Goal: Feedback & Contribution: Contribute content

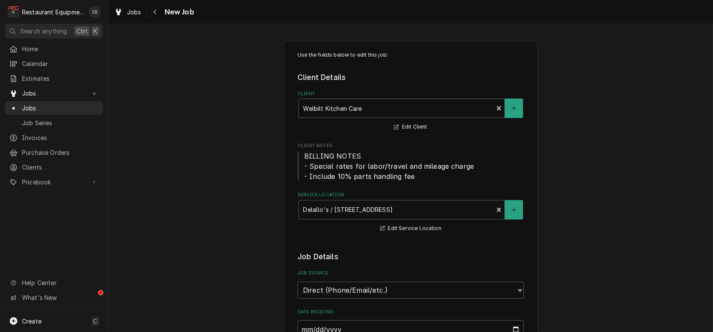
scroll to position [113, 0]
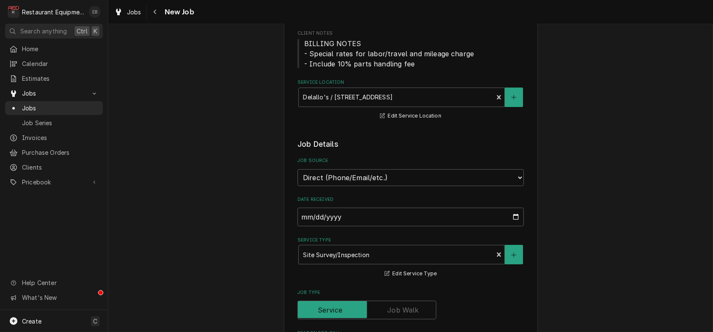
click at [101, 9] on div "Emily Bird's Avatar" at bounding box center [95, 12] width 12 height 12
type textarea "x"
click at [620, 100] on html "R Restaurant Equipment Diagnostics EB Search anything Ctrl K Home Calendar Esti…" at bounding box center [356, 166] width 713 height 332
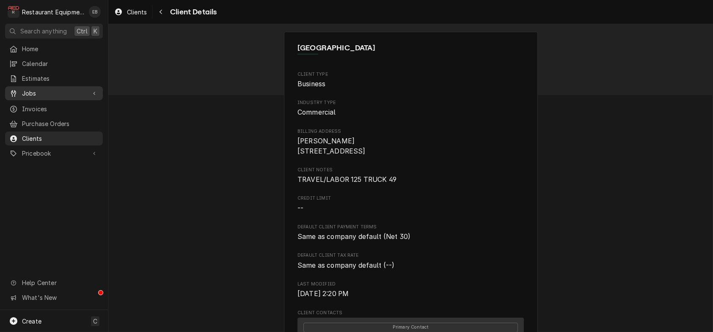
click at [33, 100] on link "Jobs" at bounding box center [54, 93] width 98 height 14
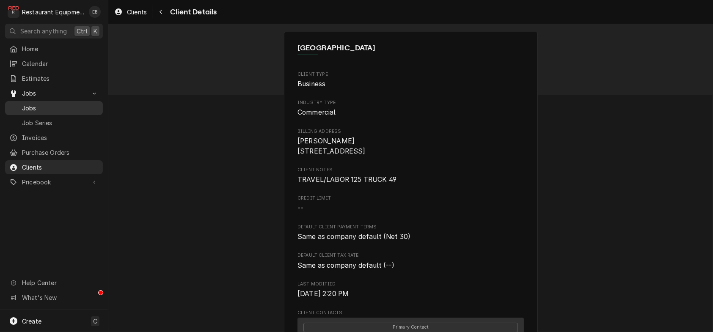
click at [36, 104] on link "Jobs" at bounding box center [54, 108] width 98 height 14
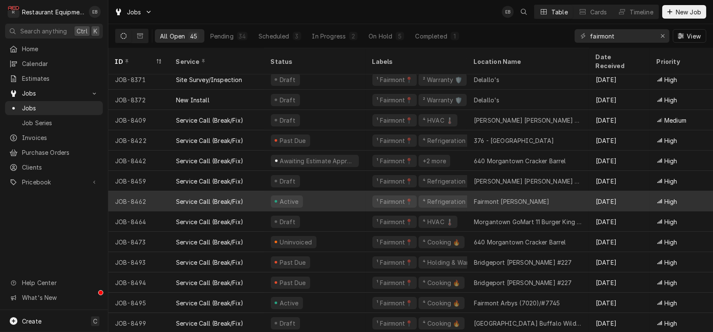
scroll to position [656, 0]
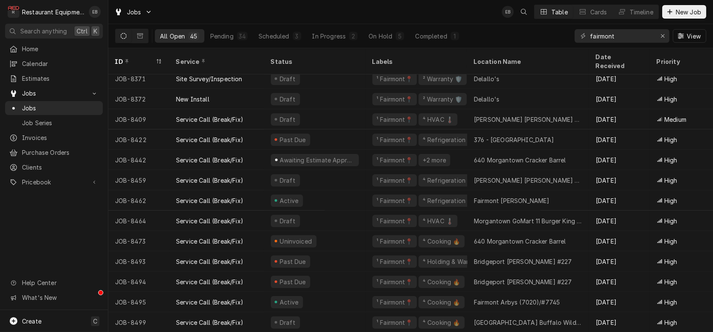
drag, startPoint x: 353, startPoint y: 115, endPoint x: 103, endPoint y: 211, distance: 268.0
click at [100, 215] on div "Home Calendar Estimates Jobs Jobs Job Series Invoices Purchase Orders Clients P…" at bounding box center [54, 176] width 108 height 268
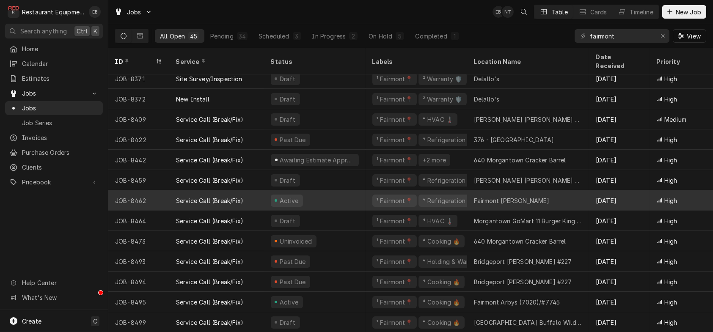
click at [359, 191] on div "Active" at bounding box center [315, 200] width 102 height 20
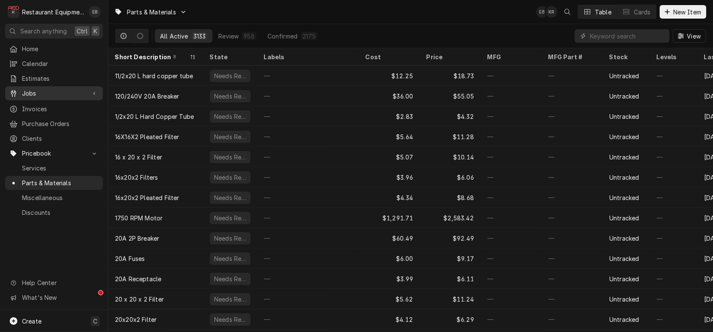
click at [58, 93] on span "Jobs" at bounding box center [54, 93] width 64 height 9
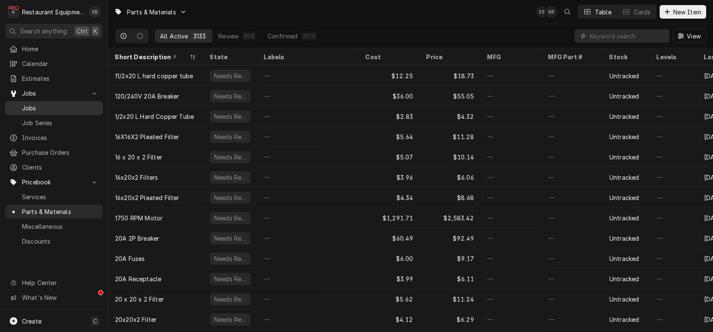
click at [66, 109] on span "Jobs" at bounding box center [60, 108] width 77 height 9
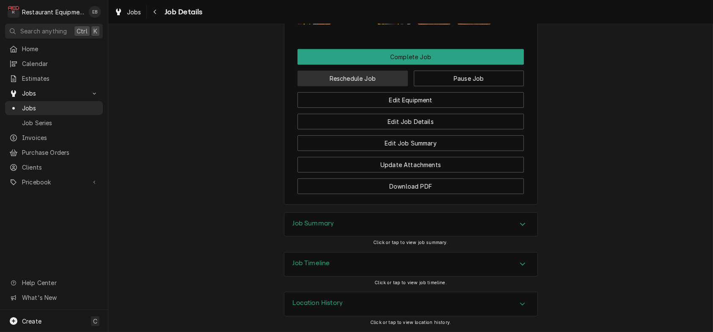
scroll to position [1043, 0]
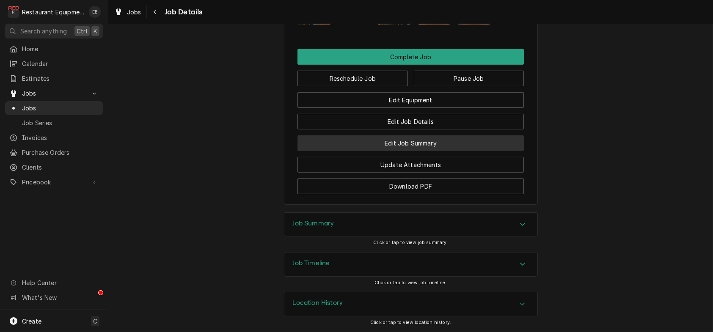
click at [403, 151] on button "Edit Job Summary" at bounding box center [410, 143] width 226 height 16
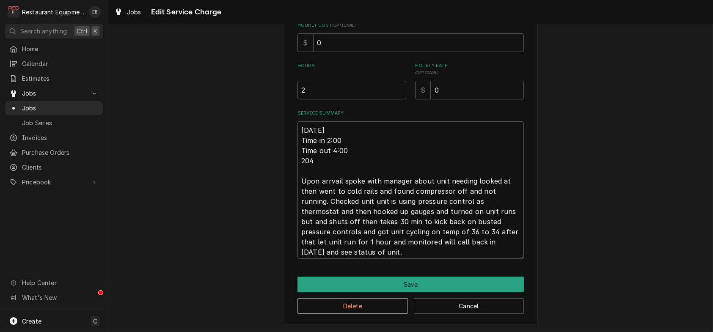
scroll to position [258, 0]
click at [453, 306] on button "Cancel" at bounding box center [469, 306] width 110 height 16
type textarea "x"
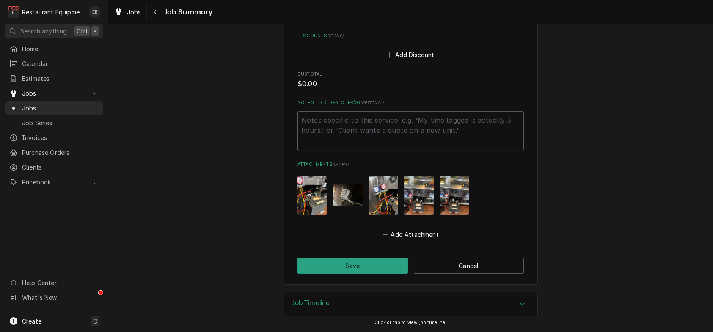
scroll to position [653, 0]
click at [459, 262] on button "Cancel" at bounding box center [469, 266] width 110 height 16
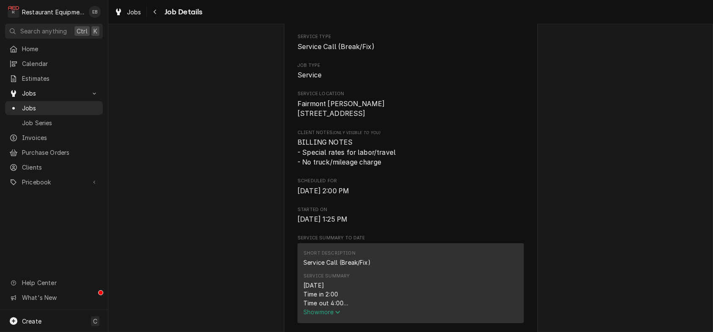
scroll to position [141, 0]
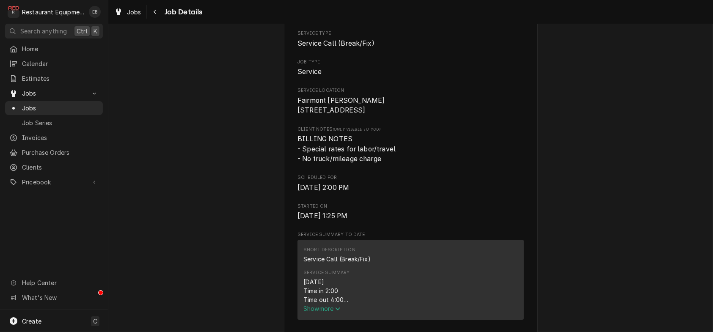
drag, startPoint x: 439, startPoint y: 180, endPoint x: 566, endPoint y: 210, distance: 130.8
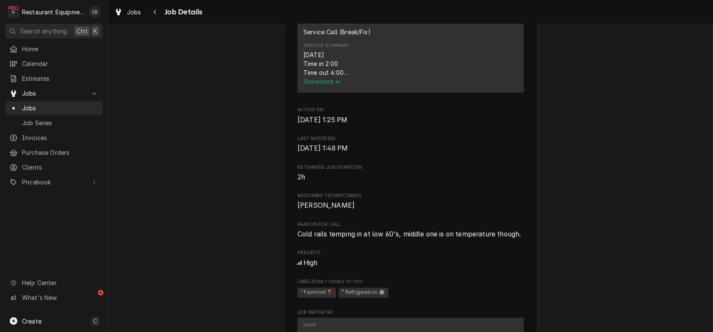
scroll to position [395, 0]
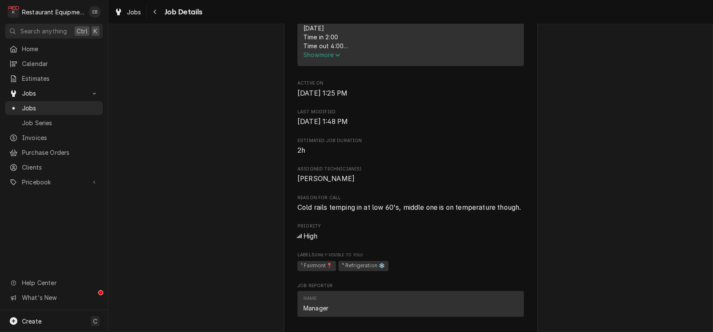
click at [325, 58] on span "Show more" at bounding box center [321, 54] width 37 height 7
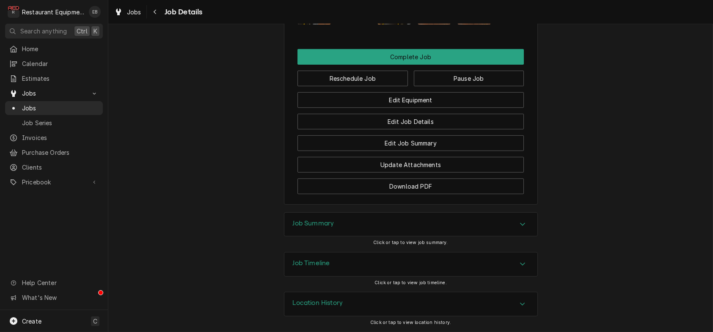
scroll to position [1128, 0]
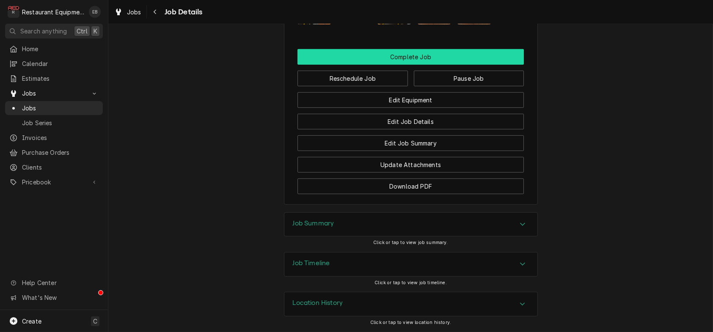
click at [415, 65] on button "Complete Job" at bounding box center [410, 57] width 226 height 16
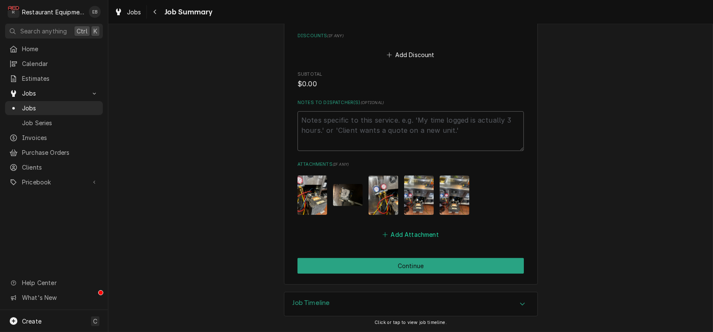
scroll to position [653, 0]
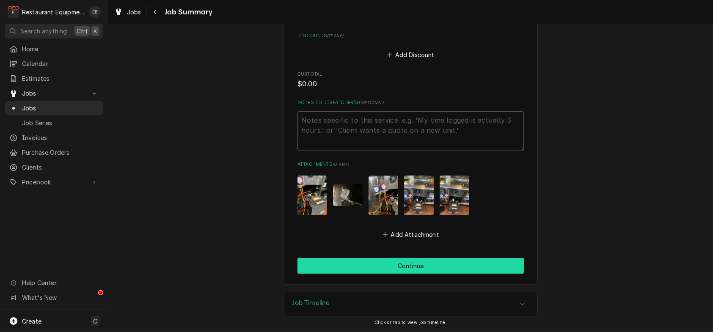
click at [429, 259] on button "Continue" at bounding box center [410, 266] width 226 height 16
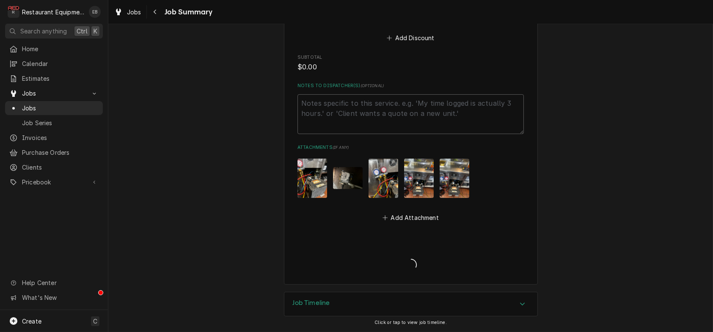
type textarea "x"
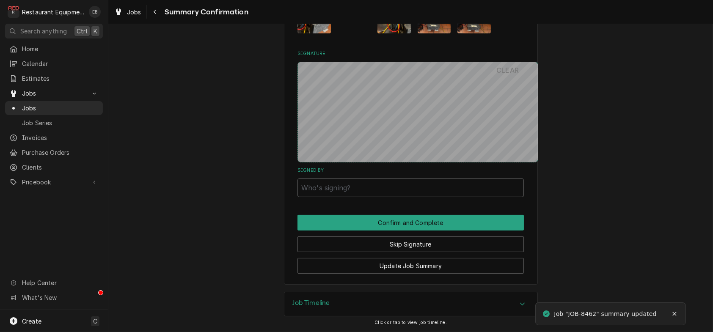
scroll to position [689, 0]
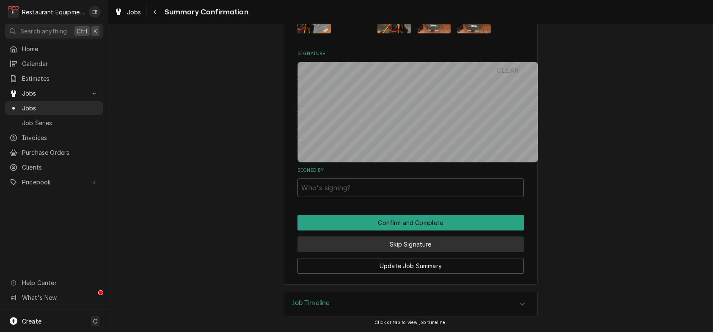
click at [424, 238] on button "Skip Signature" at bounding box center [410, 245] width 226 height 16
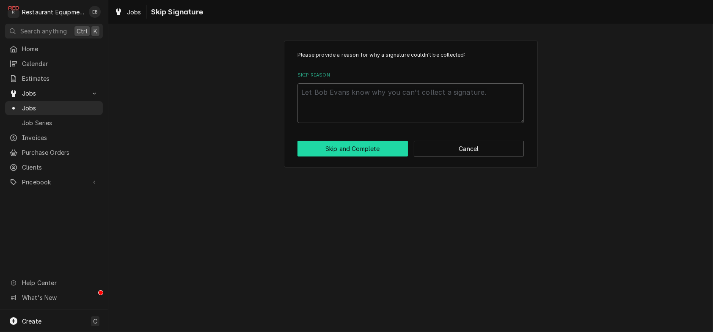
click at [376, 157] on button "Skip and Complete" at bounding box center [352, 149] width 110 height 16
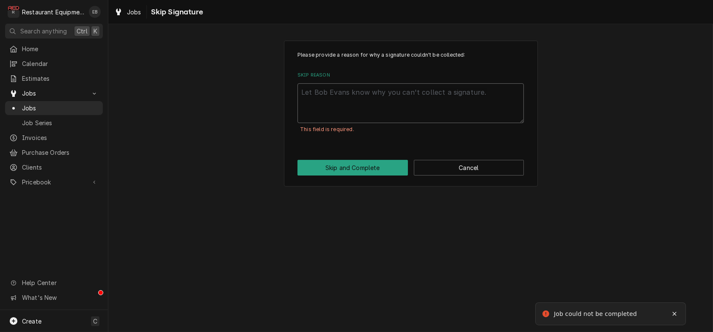
click at [401, 113] on textarea "Skip Reason" at bounding box center [410, 103] width 226 height 40
type textarea "x"
type textarea "m"
type textarea "x"
type textarea "ma"
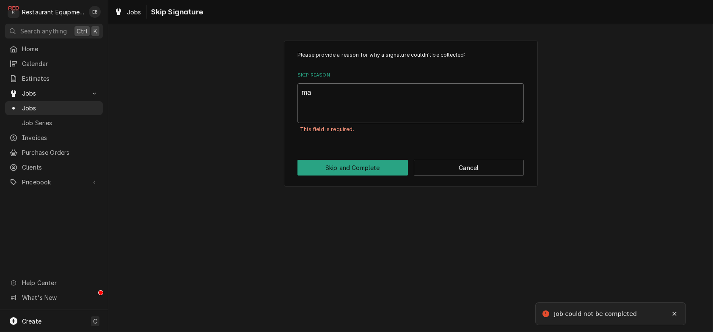
type textarea "x"
type textarea "man"
type textarea "x"
type textarea "mana"
type textarea "x"
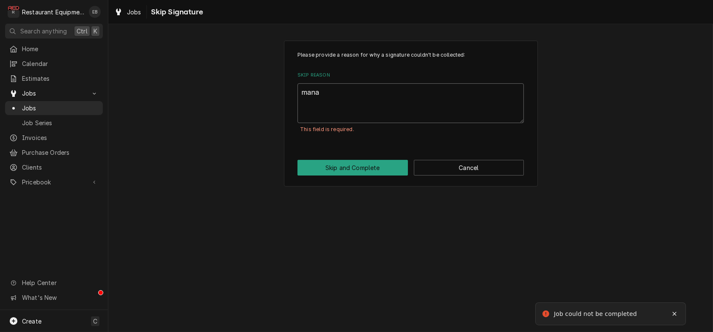
type textarea "manag"
type textarea "x"
type textarea "manage"
type textarea "x"
type textarea "manager"
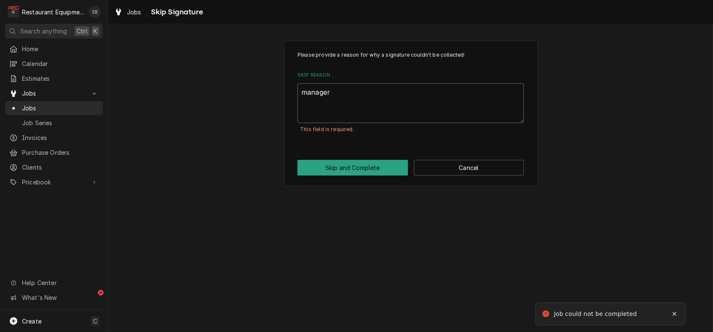
type textarea "x"
type textarea "manager"
type textarea "x"
type textarea "manager s"
type textarea "x"
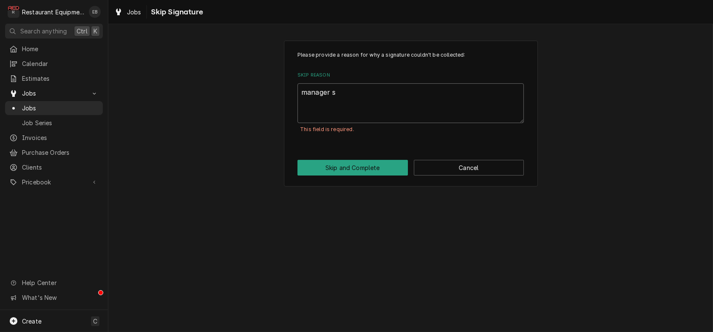
type textarea "manager sa"
type textarea "x"
type textarea "manager sai"
type textarea "x"
type textarea "manager said"
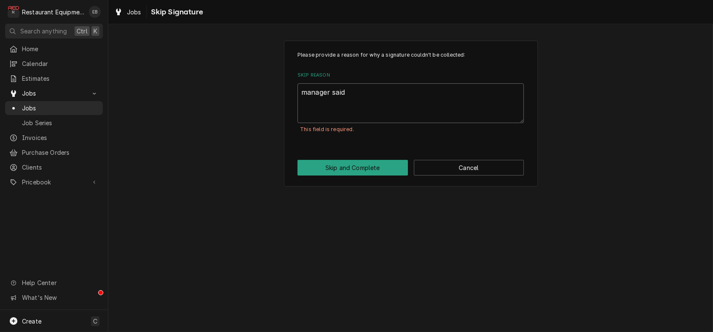
type textarea "x"
type textarea "manager said"
type textarea "x"
type textarea "manager said w"
type textarea "x"
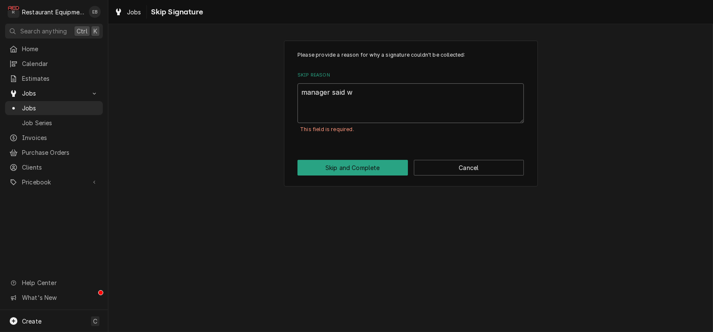
type textarea "manager said wa"
type textarea "x"
type textarea "manager said was"
type textarea "x"
type textarea "manager said was"
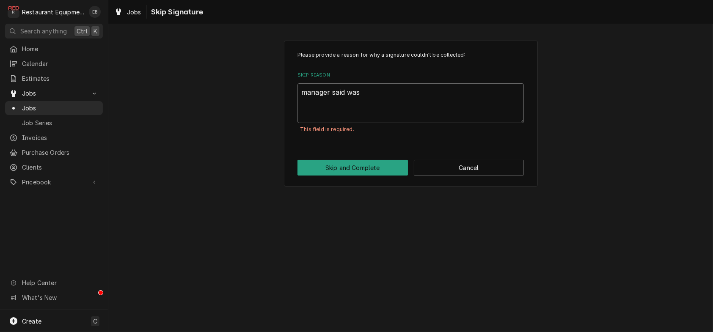
type textarea "x"
type textarea "manager said was w"
type textarea "x"
type textarea "manager said was wo"
type textarea "x"
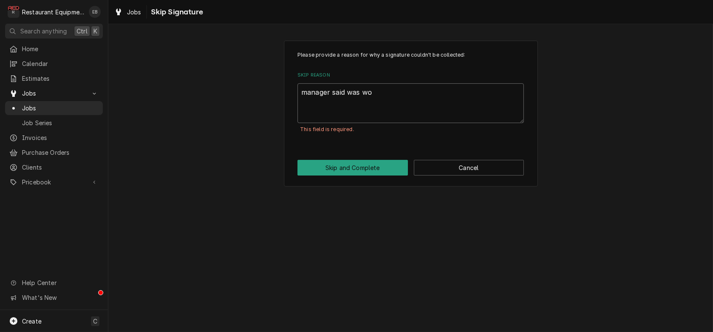
type textarea "manager said was wor"
type textarea "x"
type textarea "manager said was work"
type textarea "x"
type textarea "manager said was worki"
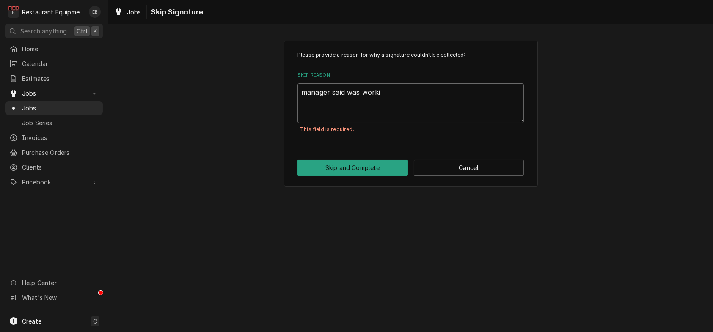
type textarea "x"
type textarea "manager said was workin"
type textarea "x"
type textarea "manager said was working"
type textarea "x"
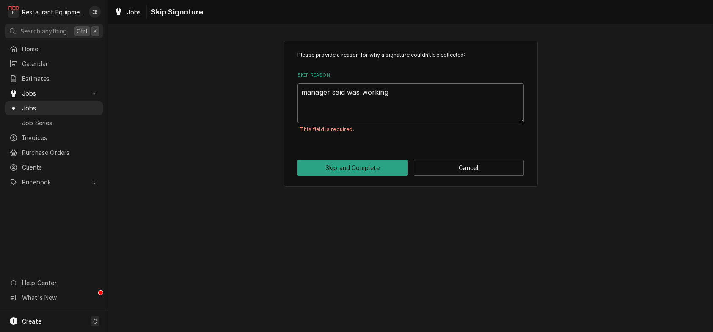
type textarea "manager said was working"
type textarea "x"
type textarea "manager said was working p"
type textarea "x"
type textarea "manager said was working pe"
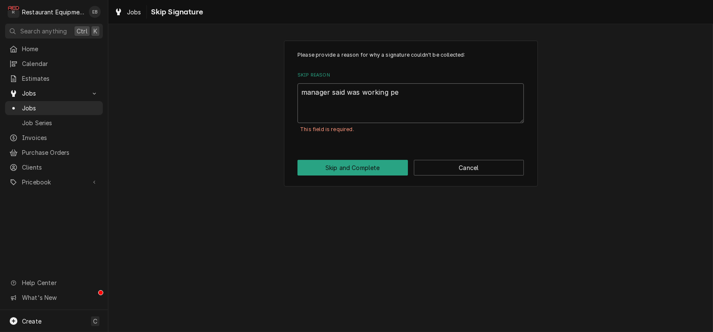
type textarea "x"
type textarea "manager said was working per"
type textarea "x"
type textarea "manager said was working perf"
type textarea "x"
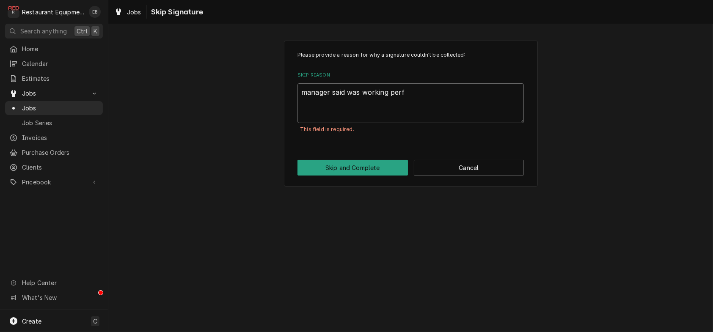
type textarea "manager said was working perfe"
type textarea "x"
type textarea "manager said was working perfec"
type textarea "x"
type textarea "manager said was working perfect"
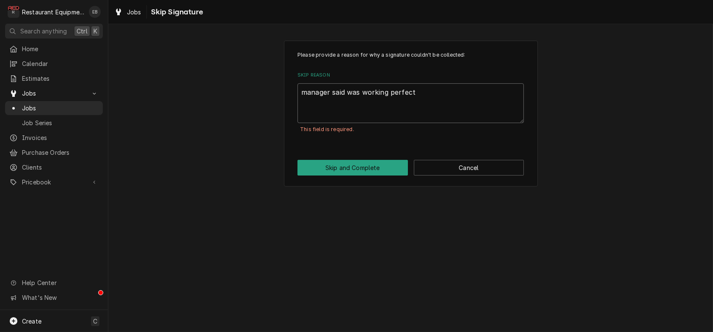
type textarea "x"
type textarea "manager said was working perfect"
type textarea "x"
type textarea "manager said was working perfect w"
type textarea "x"
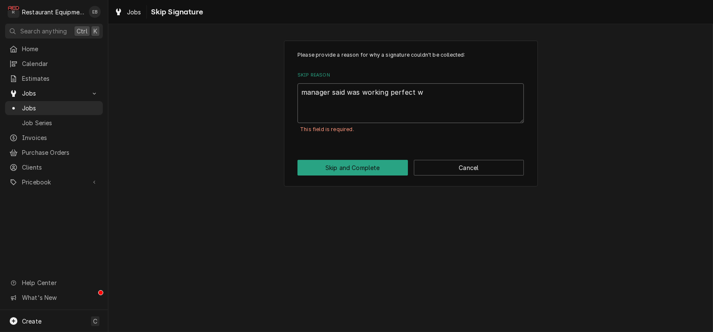
type textarea "manager said was working perfect wh"
type textarea "x"
type textarea "manager said was working perfect whe"
type textarea "x"
type textarea "manager said was working perfect when"
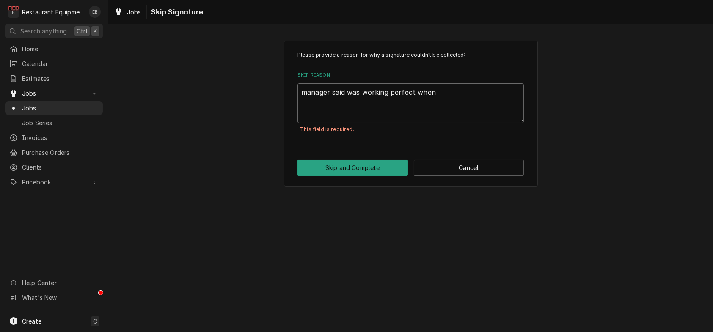
type textarea "x"
type textarea "manager said was working perfect when"
type textarea "x"
type textarea "manager said was working perfect when i"
type textarea "x"
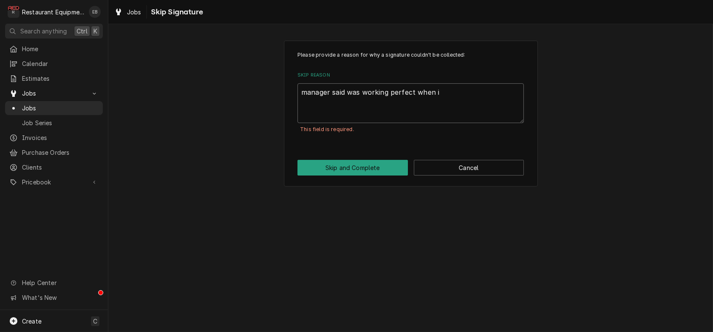
type textarea "manager said was working perfect when i"
type textarea "x"
type textarea "manager said was working perfect when i ca"
type textarea "x"
type textarea "manager said was working perfect when i cas"
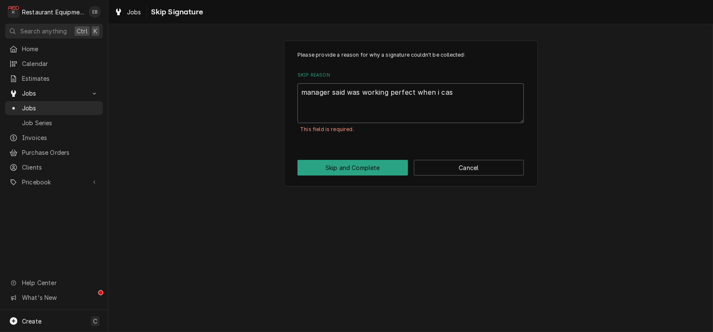
type textarea "x"
type textarea "manager said was working perfect when i casl"
type textarea "x"
type textarea "manager said was working perfect when i casll"
type textarea "x"
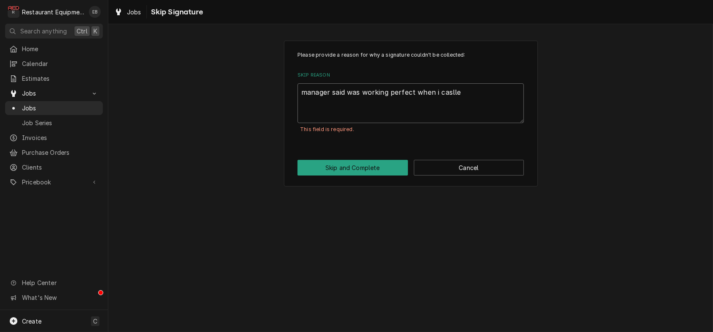
type textarea "manager said was working perfect when i caslles"
type textarea "x"
type textarea "manager said was working perfect when i casllesd"
type textarea "x"
type textarea "manager said was working perfect when i caslles"
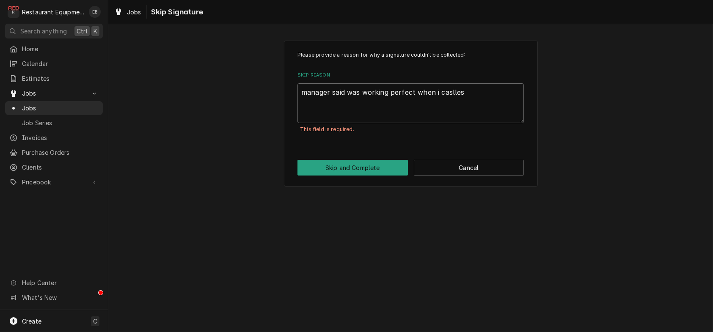
type textarea "x"
type textarea "manager said was working perfect when i caslles"
type textarea "x"
type textarea "manager said was working perfect when i caslles"
type textarea "x"
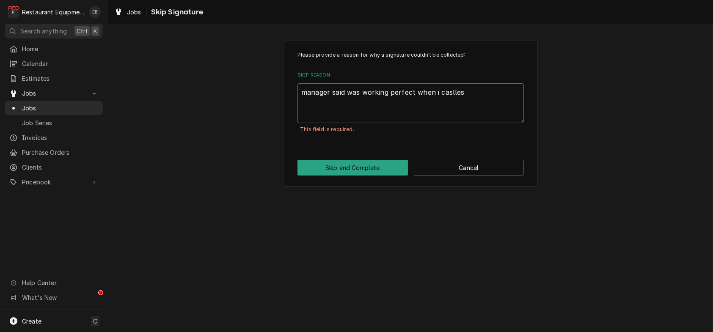
type textarea "manager said was working perfect when i caslle"
type textarea "x"
type textarea "manager said was working perfect when i casll"
type textarea "x"
type textarea "manager said was working perfect when i casl"
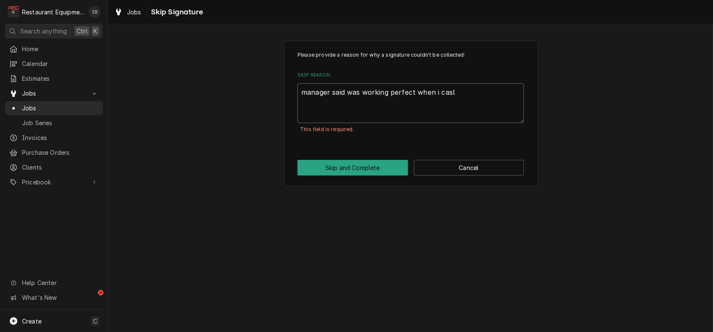
type textarea "x"
type textarea "manager said was working perfect when i cas"
type textarea "x"
type textarea "manager said was working perfect when i ca"
type textarea "x"
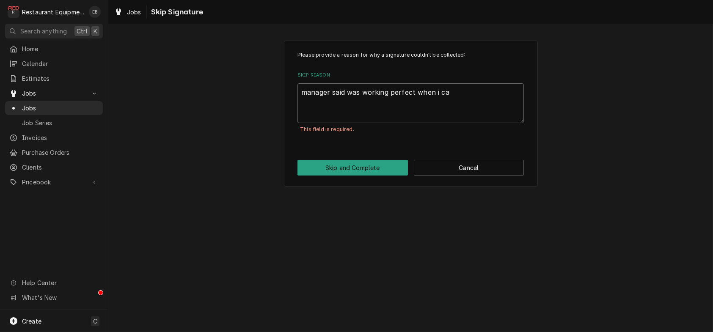
type textarea "manager said was working perfect when i c"
type textarea "x"
type textarea "manager said was working perfect when i"
type textarea "x"
type textarea "manager said was working perfect when i"
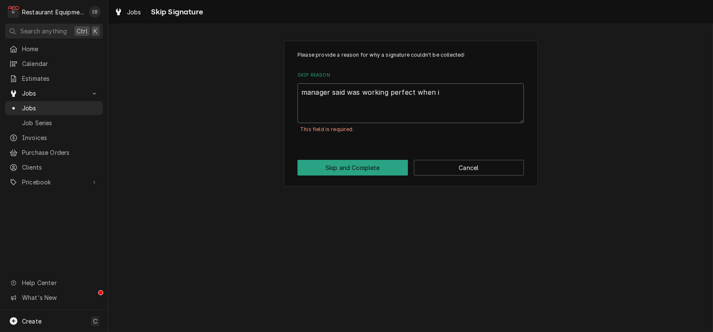
type textarea "x"
type textarea "manager said was working perfect when"
type textarea "x"
type textarea "manager said was working perfect when"
type textarea "x"
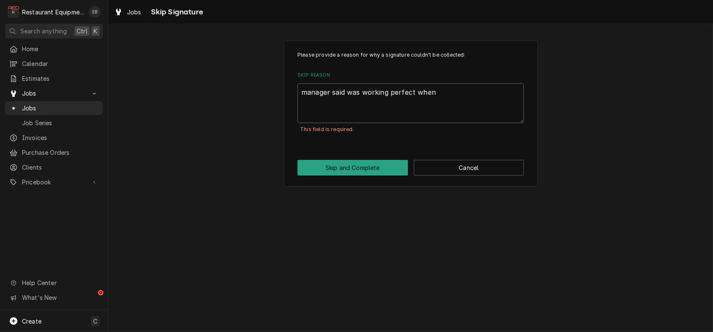
type textarea "manager said was working perfect whe"
type textarea "x"
type textarea "manager said was working perfect wh"
type textarea "x"
type textarea "manager said was working perfect w"
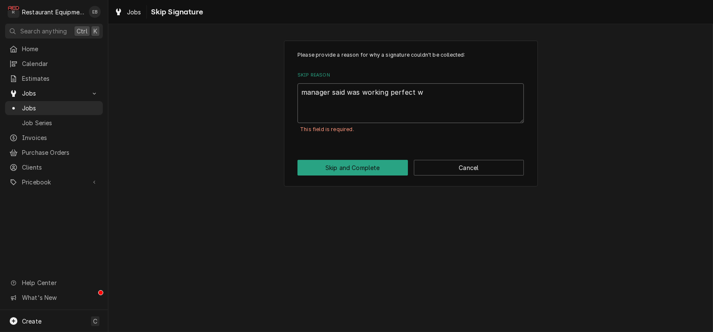
type textarea "x"
type textarea "manager said was working perfect"
type textarea "x"
type textarea "manager said was working perfect"
type textarea "x"
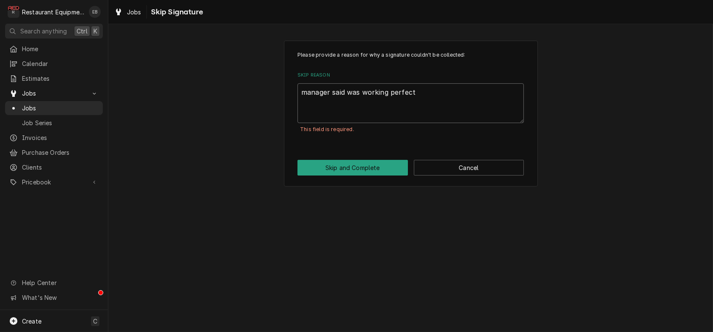
type textarea "manager said was working perfec"
type textarea "x"
type textarea "manager said was working perfe"
type textarea "x"
type textarea "manager said was working perf"
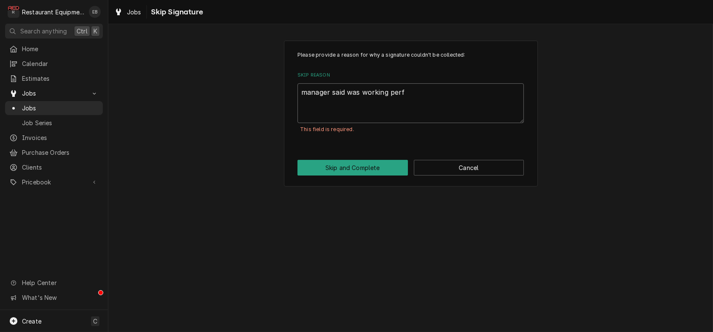
type textarea "x"
type textarea "manager said was working per"
type textarea "x"
type textarea "manager said was working pe"
type textarea "x"
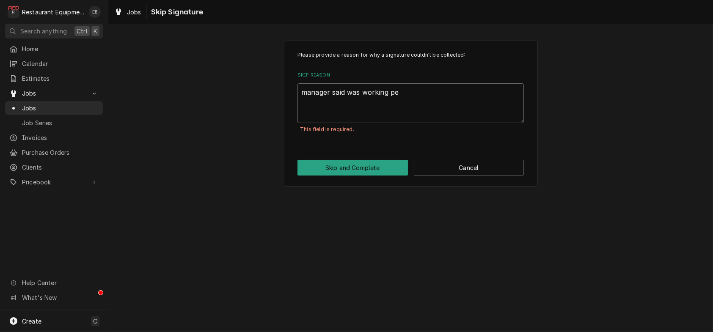
type textarea "manager said was working p"
type textarea "x"
type textarea "manager said was working"
type textarea "x"
type textarea "manager said was working"
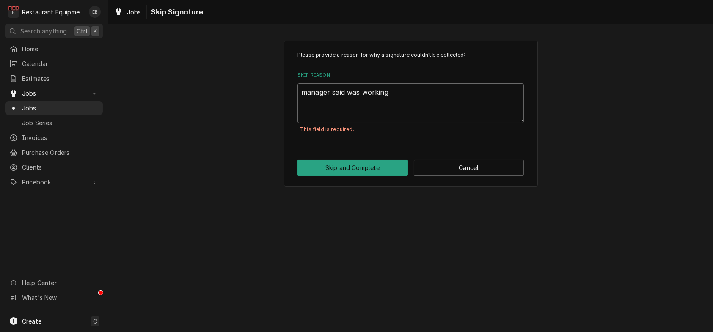
type textarea "x"
type textarea "manager said was workin"
type textarea "x"
type textarea "manager said was worki"
type textarea "x"
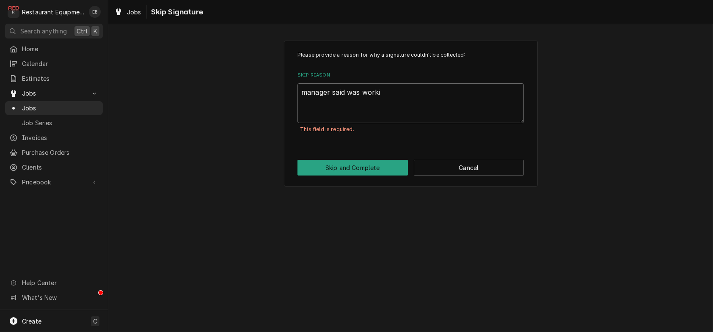
type textarea "manager said was work"
type textarea "x"
type textarea "manager said was wor"
type textarea "x"
type textarea "manager said was wo"
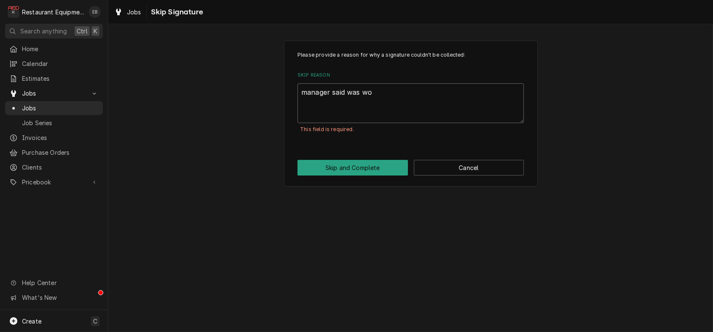
type textarea "x"
type textarea "manager said was w"
type textarea "x"
type textarea "manager said was"
type textarea "x"
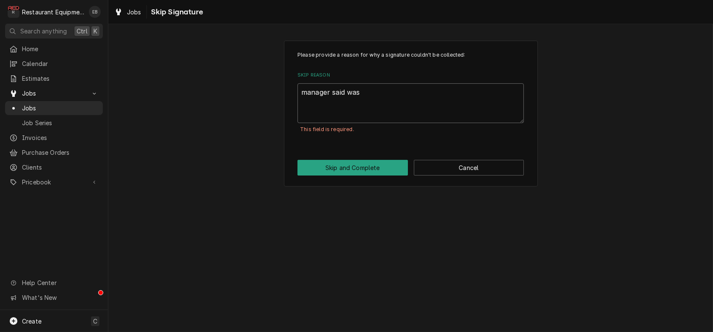
type textarea "manager said was"
type textarea "x"
type textarea "manager said wa"
type textarea "x"
type textarea "manager said w"
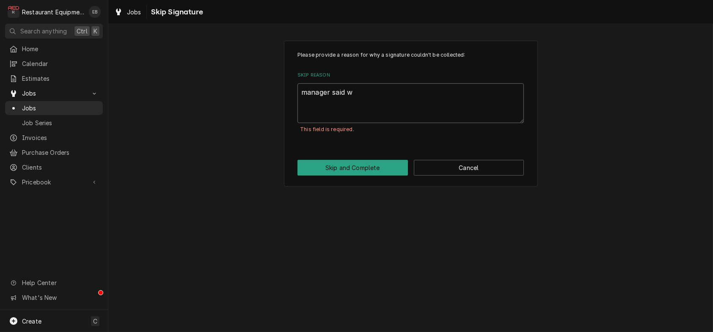
type textarea "x"
type textarea "manager said"
type textarea "x"
type textarea "manager said"
type textarea "x"
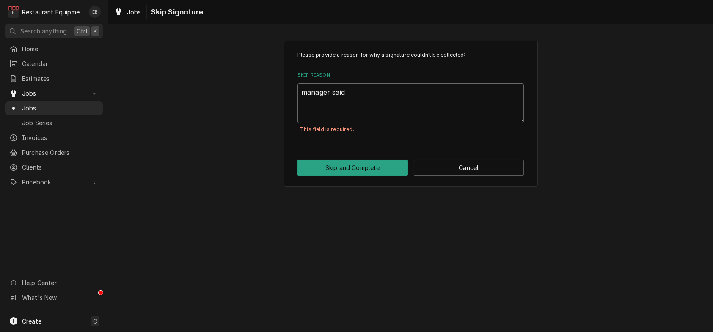
type textarea "manager sai"
type textarea "x"
type textarea "manager sa"
type textarea "x"
type textarea "manager s"
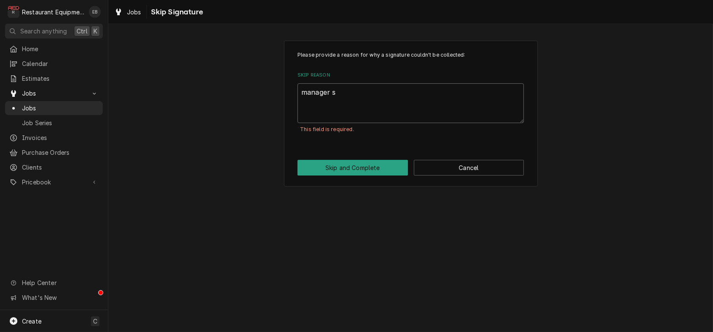
type textarea "x"
type textarea "manager"
type textarea "x"
type textarea "manager"
type textarea "x"
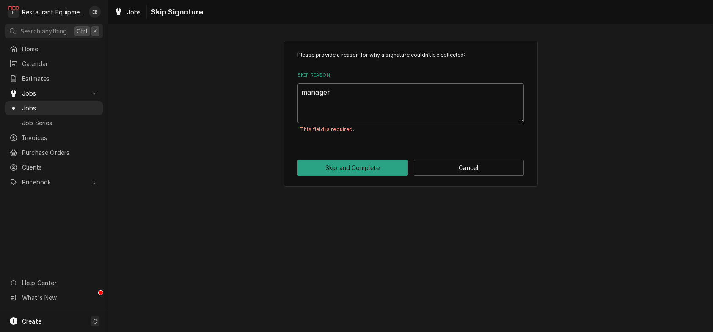
type textarea "manage"
type textarea "x"
type textarea "manag"
type textarea "x"
type textarea "mana"
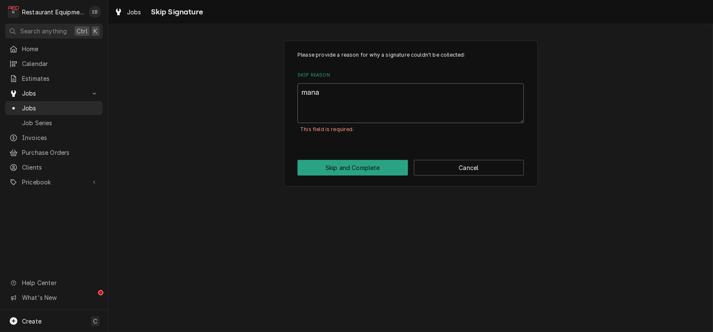
type textarea "x"
type textarea "man"
type textarea "x"
type textarea "ma"
type textarea "x"
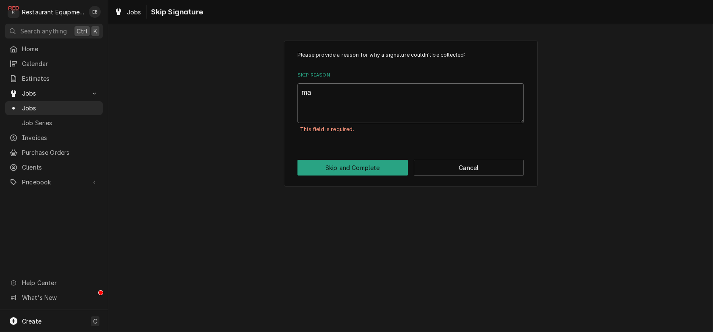
type textarea "m"
type textarea "x"
type textarea "M"
type textarea "x"
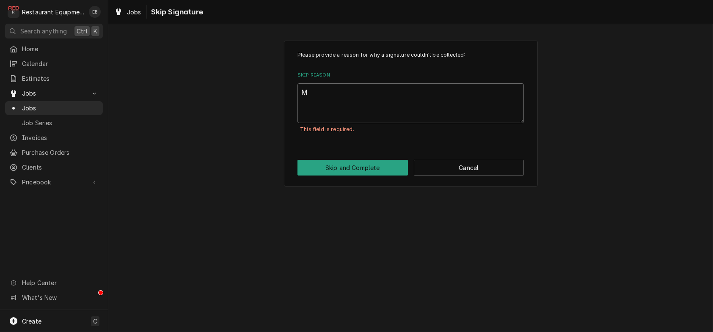
type textarea "Ma"
type textarea "x"
type textarea "Man"
type textarea "x"
type textarea "Mana"
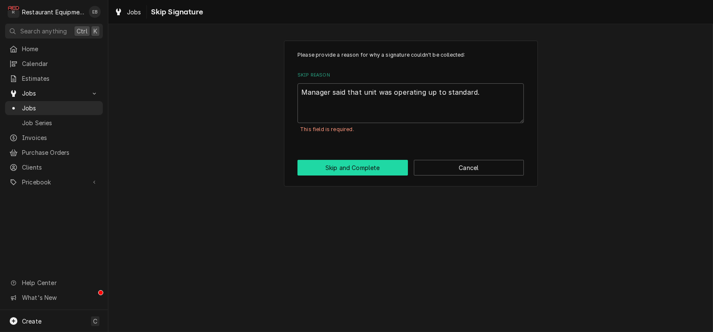
click at [372, 176] on button "Skip and Complete" at bounding box center [352, 168] width 110 height 16
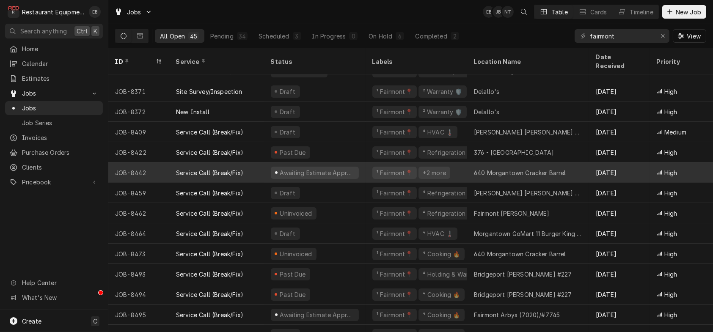
scroll to position [656, 0]
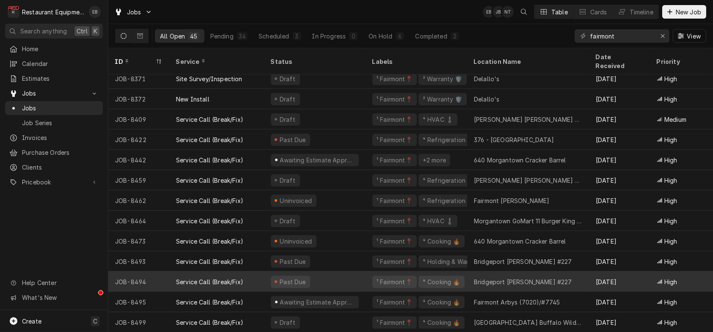
click at [363, 272] on div "Past Due" at bounding box center [315, 282] width 102 height 20
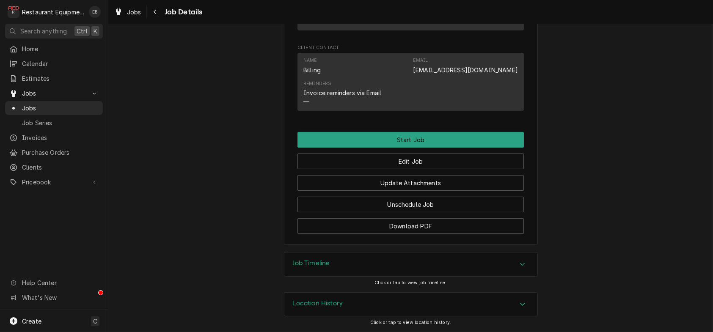
scroll to position [790, 0]
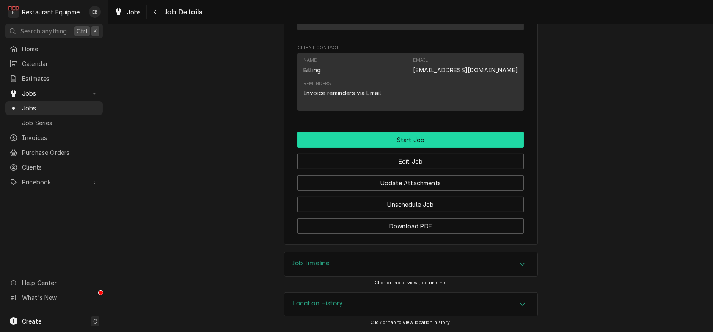
click at [442, 148] on button "Start Job" at bounding box center [410, 140] width 226 height 16
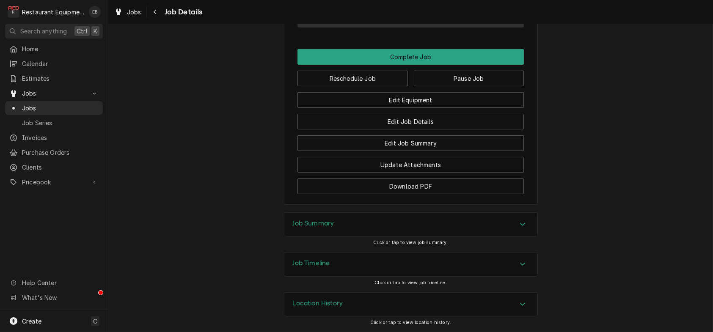
scroll to position [846, 0]
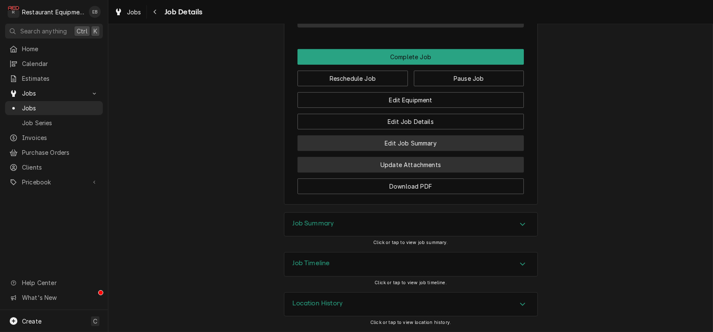
drag, startPoint x: 447, startPoint y: 226, endPoint x: 434, endPoint y: 248, distance: 26.2
click at [449, 151] on button "Edit Job Summary" at bounding box center [410, 143] width 226 height 16
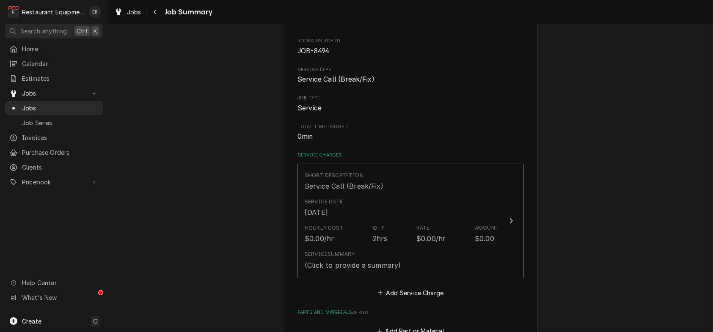
scroll to position [85, 0]
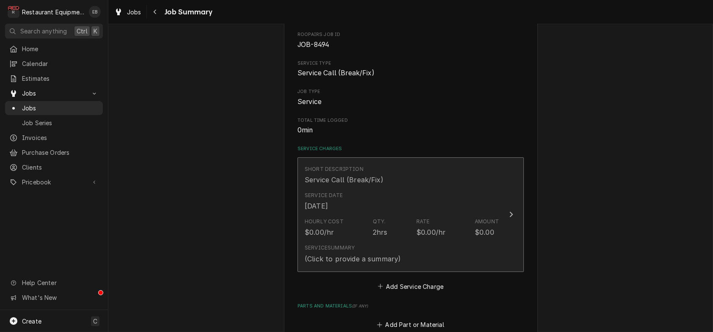
click at [440, 215] on div "Service Date Aug 12, 2025" at bounding box center [402, 201] width 194 height 26
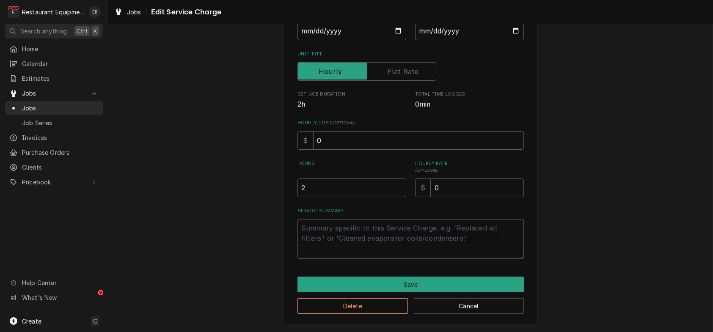
scroll to position [160, 0]
click at [401, 229] on textarea "Service Summary" at bounding box center [410, 239] width 226 height 40
type textarea "x"
type textarea "8"
type textarea "x"
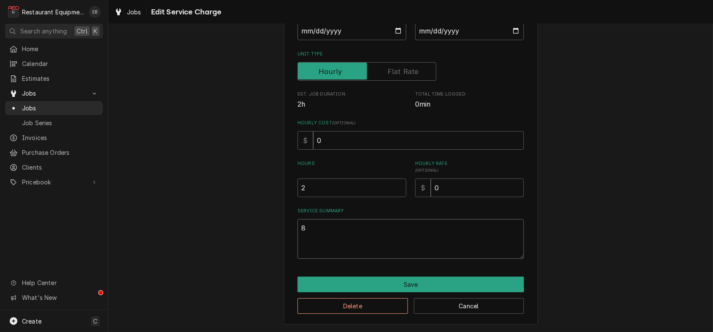
type textarea "8|"
type textarea "x"
type textarea "8"
type textarea "x"
type textarea "8?"
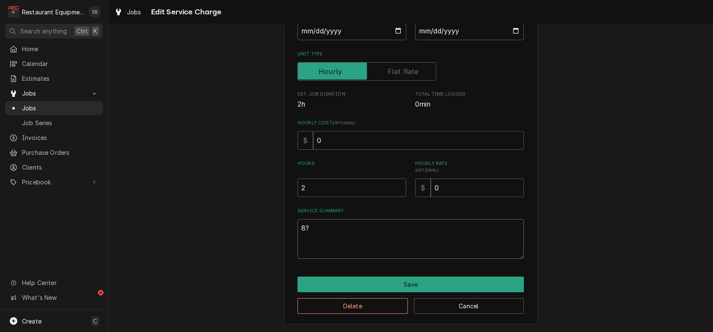
type textarea "x"
type textarea "8"
type textarea "x"
type textarea "8?"
type textarea "x"
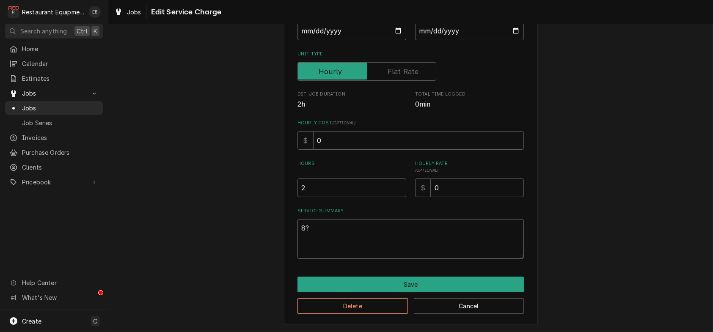
type textarea "8"
type textarea "x"
type textarea "8/"
type textarea "x"
type textarea "8/8"
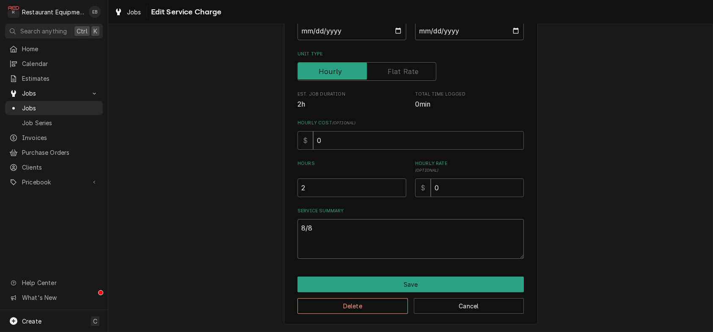
type textarea "x"
type textarea "8/8/"
type textarea "x"
type textarea "8/8"
type textarea "x"
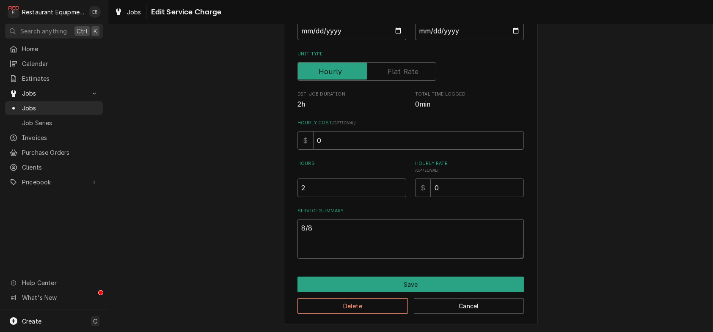
type textarea "8/"
type textarea "x"
type textarea "8"
type textarea "x"
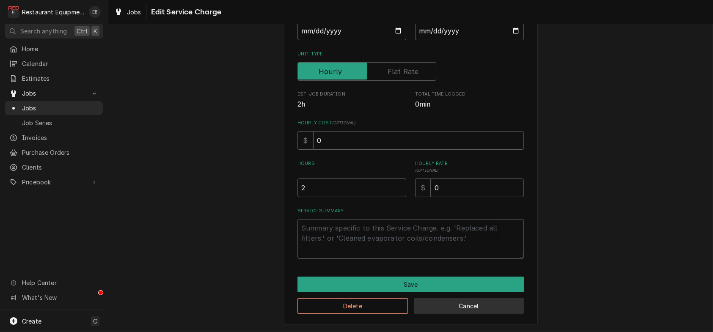
click at [497, 312] on button "Cancel" at bounding box center [469, 306] width 110 height 16
type textarea "x"
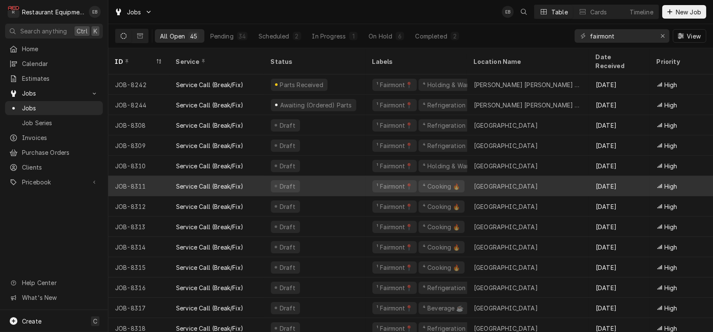
scroll to position [128, 0]
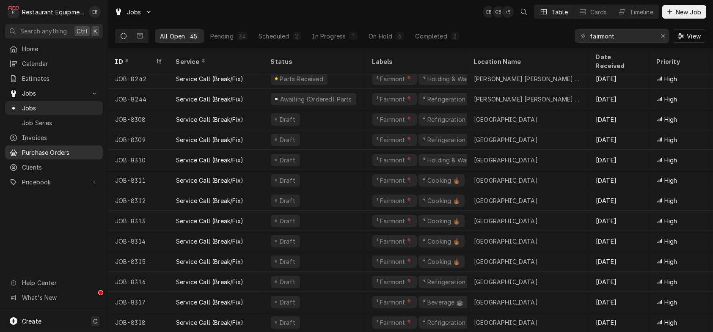
click at [69, 160] on link "Purchase Orders" at bounding box center [54, 153] width 98 height 14
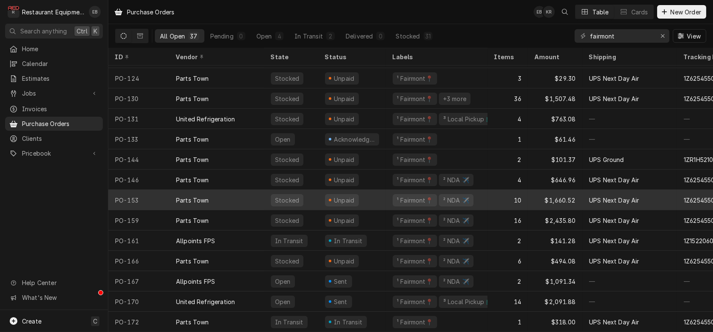
scroll to position [493, 0]
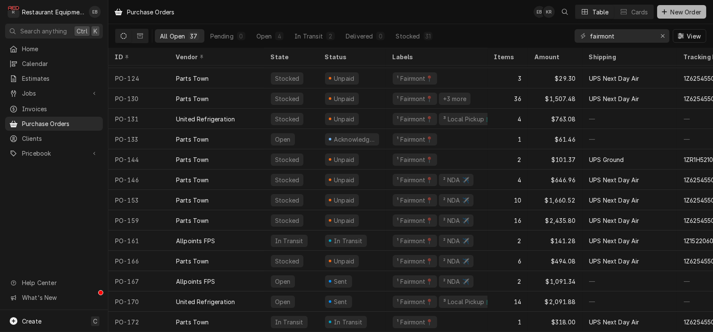
click at [688, 9] on span "New Order" at bounding box center [686, 12] width 34 height 9
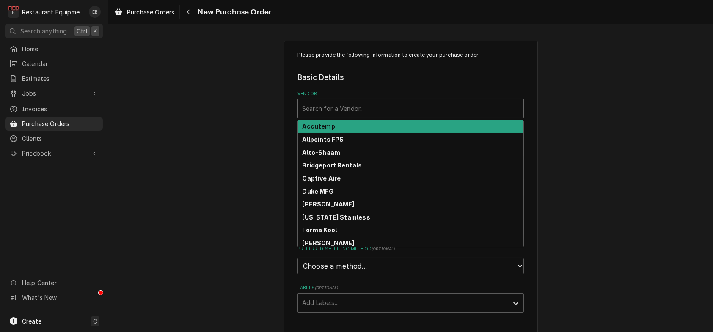
click at [430, 113] on div "Vendor" at bounding box center [410, 108] width 217 height 15
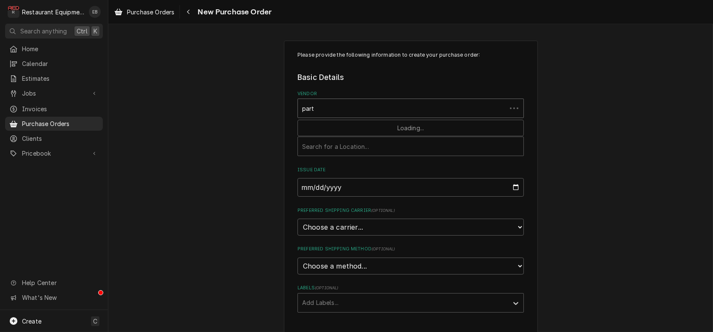
type input "parts"
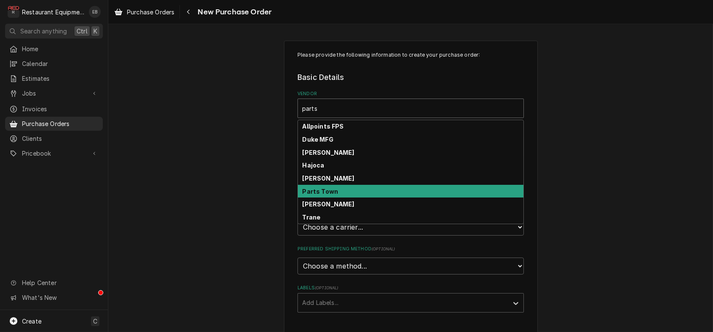
click at [351, 198] on div "Parts Town" at bounding box center [411, 191] width 226 height 13
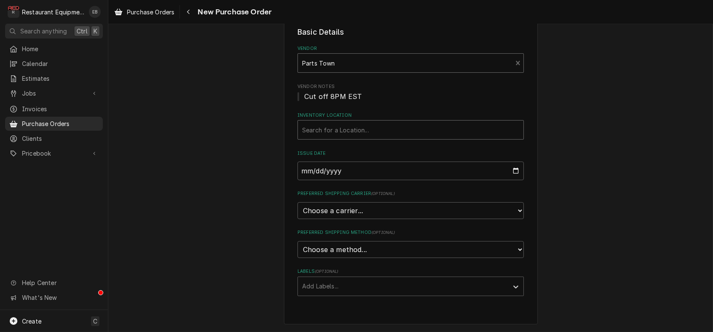
scroll to position [84, 0]
click at [377, 122] on div "Inventory Location" at bounding box center [410, 129] width 217 height 15
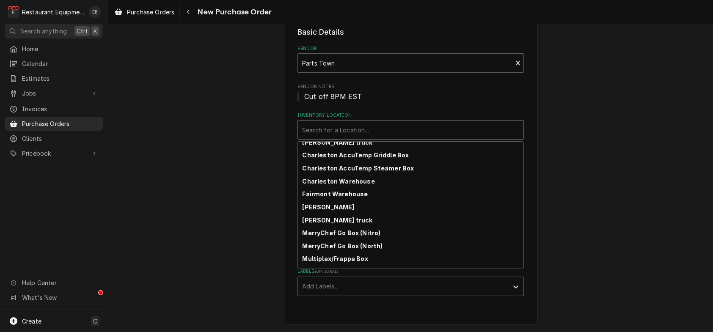
scroll to position [85, 0]
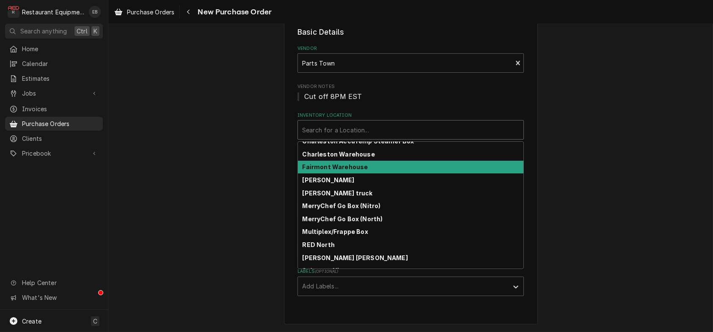
click at [368, 161] on div "Fairmont Warehouse" at bounding box center [411, 167] width 226 height 13
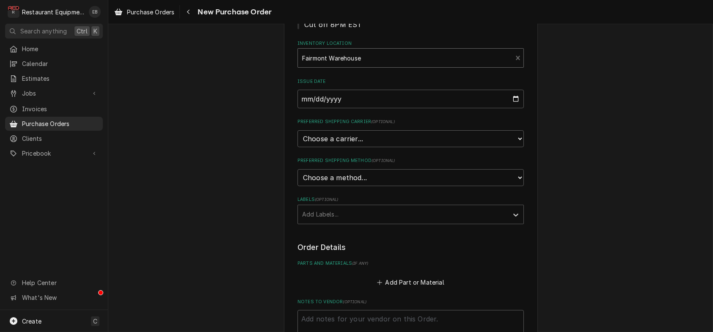
scroll to position [140, 0]
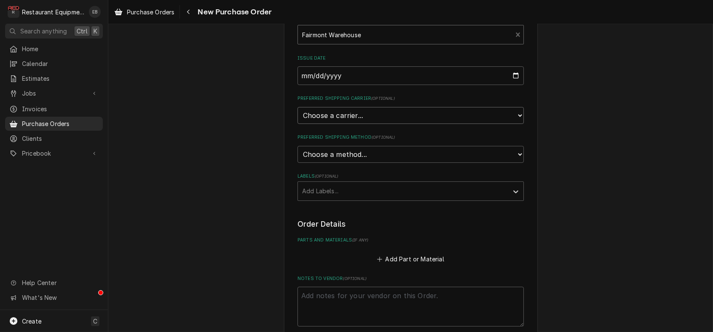
click at [365, 124] on select "Choose a carrier... U.S. Postal Service Stamps.com FedEx UPS DHL Express DHL EC…" at bounding box center [410, 115] width 226 height 17
select select "4"
click at [297, 124] on select "Choose a carrier... U.S. Postal Service Stamps.com FedEx UPS DHL Express DHL EC…" at bounding box center [410, 115] width 226 height 17
type textarea "x"
click at [340, 163] on select "Choose a method... Ground Next Day Early AM Next Day Air 2 Day Air Other" at bounding box center [410, 154] width 226 height 17
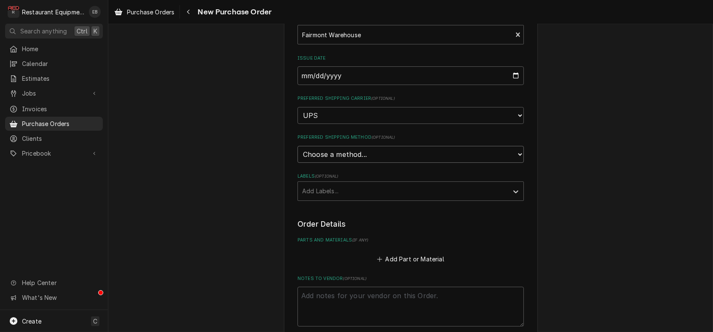
select select "3"
click at [297, 163] on select "Choose a method... Ground Next Day Early AM Next Day Air 2 Day Air Other" at bounding box center [410, 154] width 226 height 17
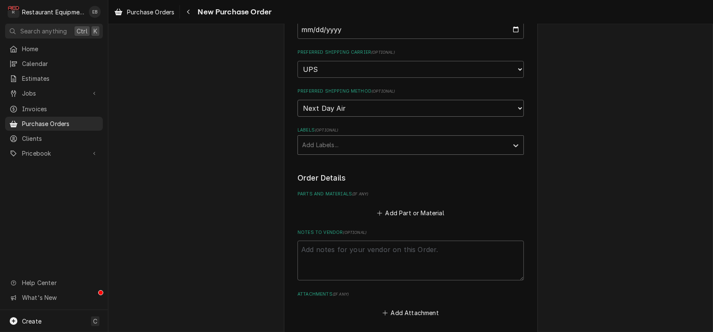
scroll to position [197, 0]
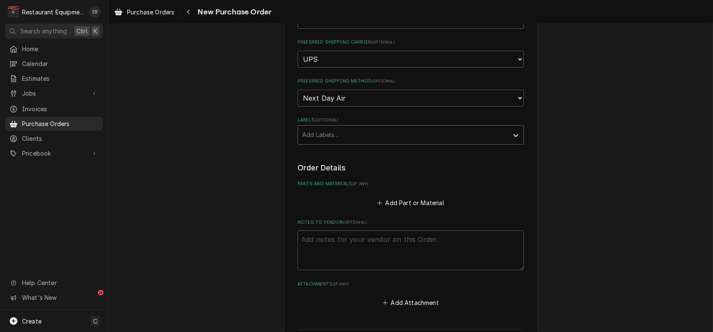
click at [368, 143] on div "Labels" at bounding box center [403, 134] width 202 height 15
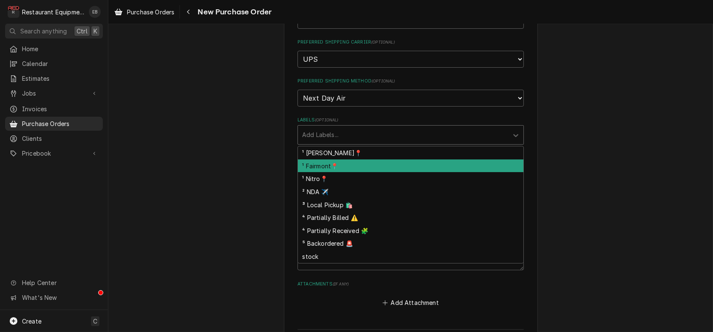
click at [344, 173] on div "¹ Fairmont📍" at bounding box center [411, 166] width 226 height 13
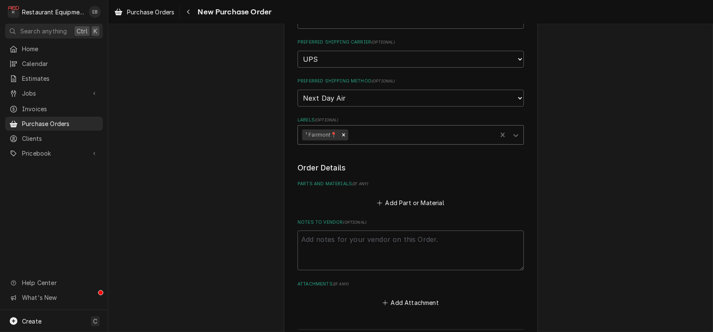
click at [371, 143] on div "Labels" at bounding box center [421, 134] width 143 height 15
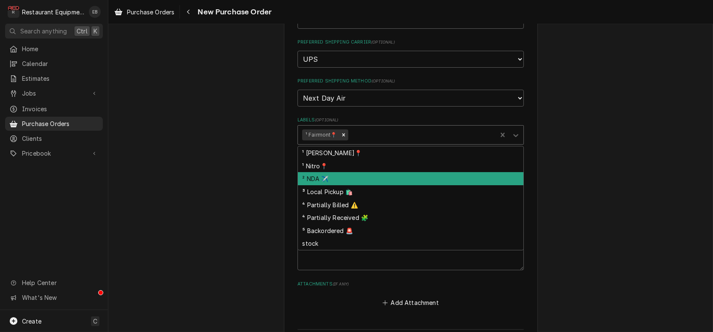
click at [344, 185] on div "² NDA ✈️" at bounding box center [411, 178] width 226 height 13
type textarea "x"
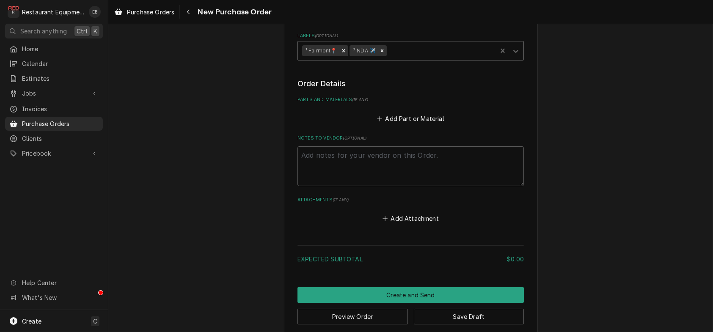
scroll to position [281, 0]
click at [412, 124] on button "Add Part or Material" at bounding box center [411, 118] width 70 height 12
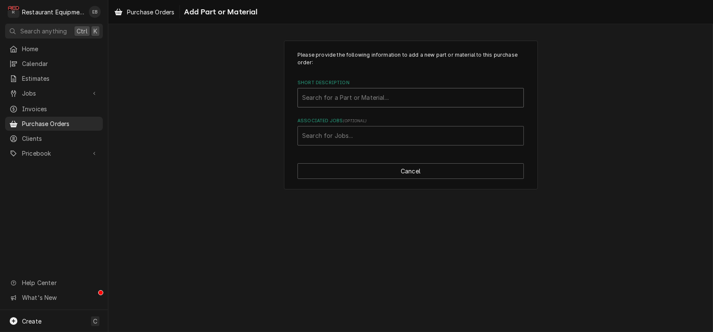
click at [349, 104] on div "Short Description" at bounding box center [410, 97] width 217 height 15
click at [398, 105] on div "Short Description" at bounding box center [410, 97] width 217 height 15
drag, startPoint x: 398, startPoint y: 103, endPoint x: 607, endPoint y: 98, distance: 209.1
click at [607, 98] on div "Please provide the following information to add a new part or material to this …" at bounding box center [410, 115] width 605 height 164
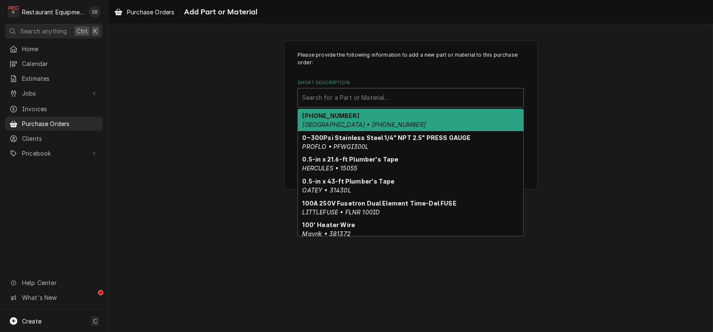
click at [455, 105] on div "Short Description" at bounding box center [410, 97] width 217 height 15
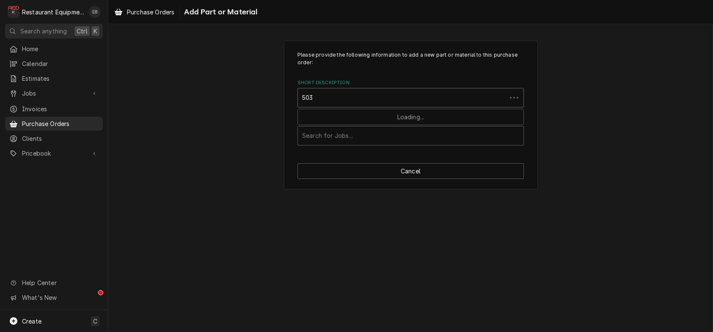
type input "5035"
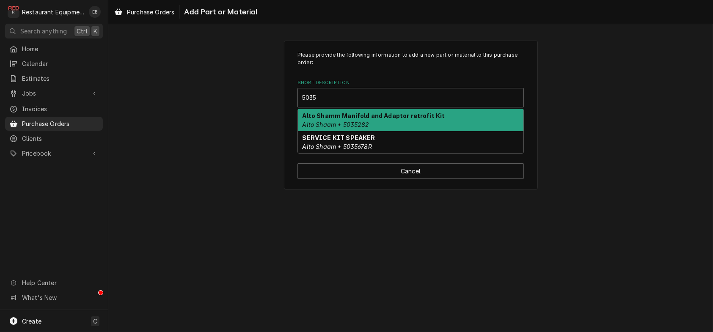
click at [374, 131] on div "Alto Shamm Manifold and Adaptor retrofit Kit Alto Shaam • 5035282" at bounding box center [411, 120] width 226 height 22
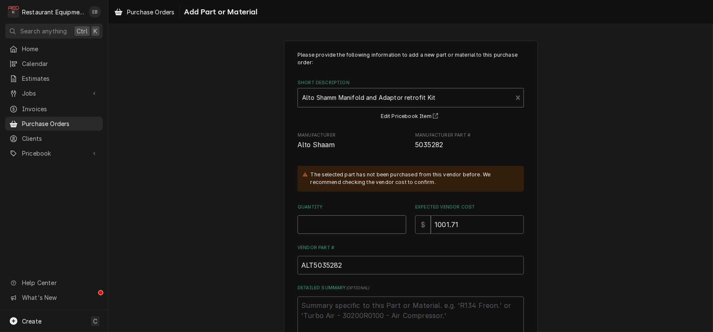
click at [306, 234] on input "Quantity" at bounding box center [351, 224] width 109 height 19
type textarea "x"
type input "1"
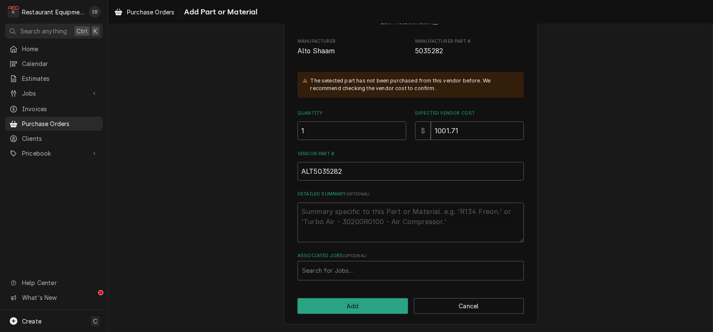
scroll to position [137, 0]
click at [369, 269] on div "Associated Jobs" at bounding box center [410, 270] width 217 height 15
type input "8495"
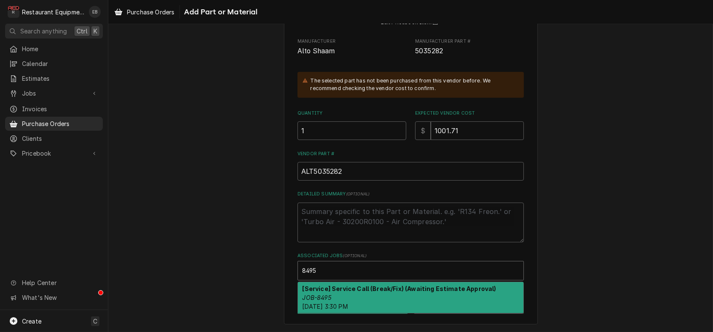
click at [399, 299] on div "[Service] Service Call (Break/Fix) (Awaiting Estimate Approval) JOB-8495 Tue, A…" at bounding box center [411, 297] width 226 height 31
type textarea "x"
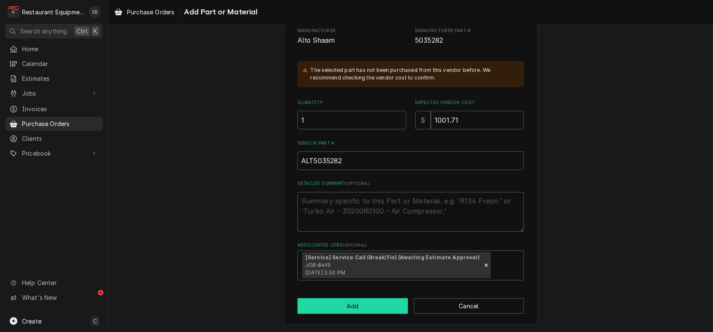
click at [388, 310] on button "Add" at bounding box center [352, 306] width 110 height 16
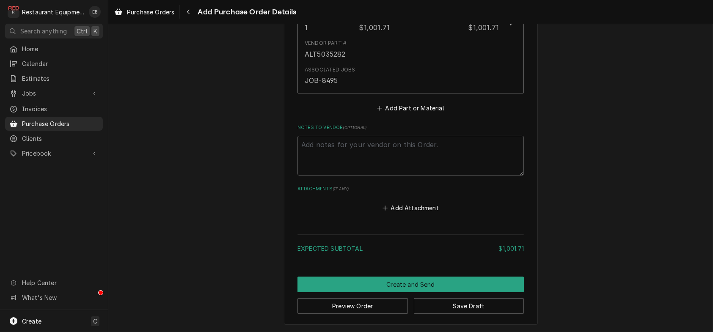
scroll to position [512, 0]
click at [477, 308] on button "Save Draft" at bounding box center [469, 306] width 110 height 16
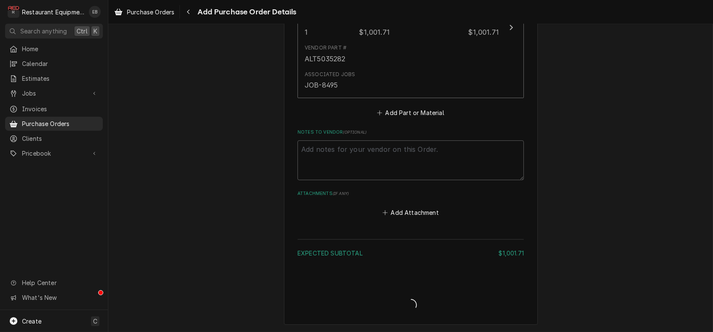
scroll to position [507, 0]
type textarea "x"
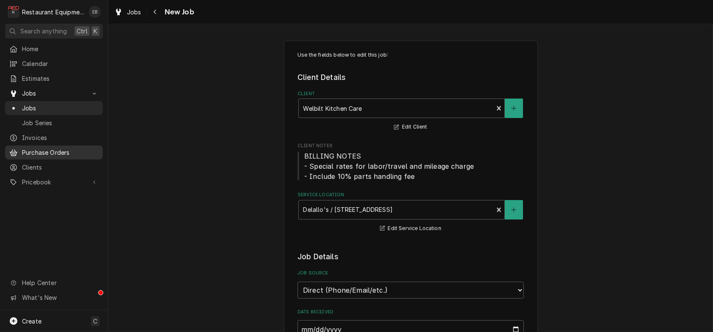
scroll to position [113, 0]
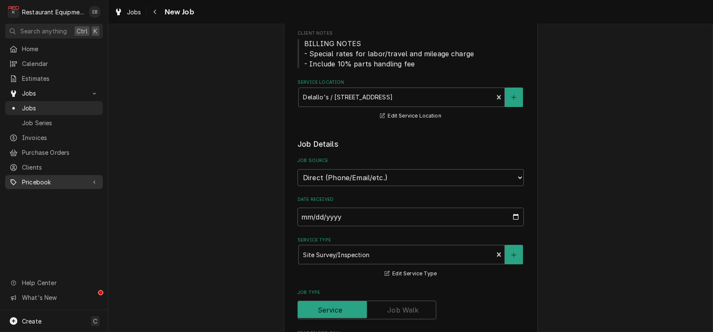
click at [51, 187] on span "Pricebook" at bounding box center [54, 182] width 64 height 9
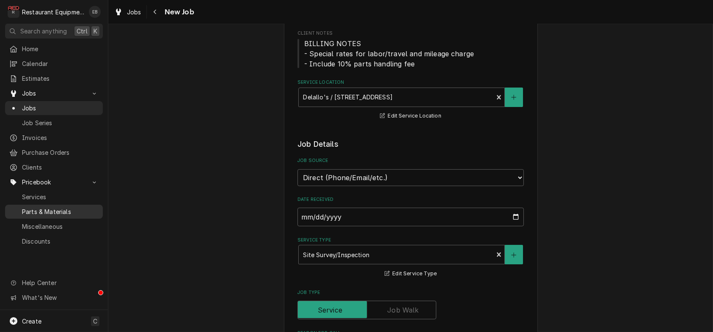
click at [52, 216] on span "Parts & Materials" at bounding box center [60, 211] width 77 height 9
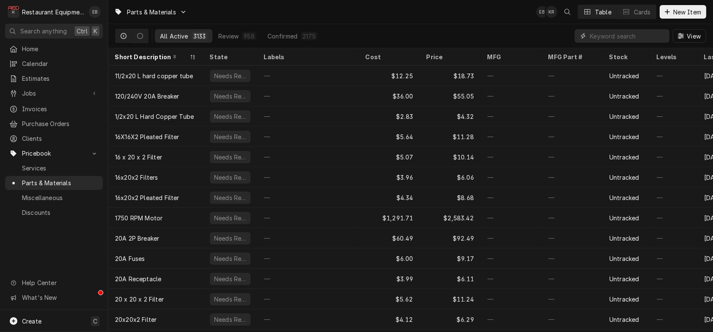
click at [639, 42] on input "Dynamic Content Wrapper" at bounding box center [627, 36] width 75 height 14
paste input "5035282"
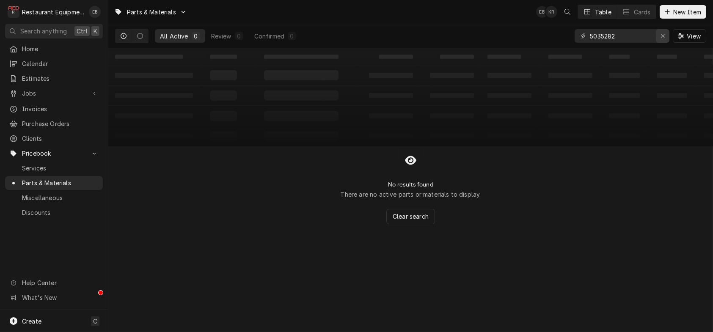
type input "5035282"
click at [661, 34] on div "Erase input" at bounding box center [662, 36] width 8 height 8
click at [675, 16] on span "New Item" at bounding box center [687, 12] width 31 height 9
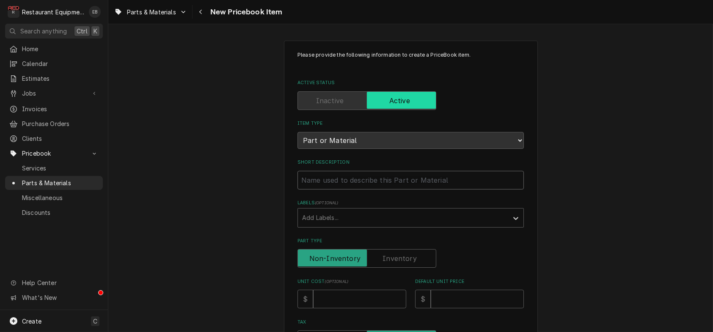
click at [375, 190] on input "Short Description" at bounding box center [410, 180] width 226 height 19
type textarea "x"
type input "A"
type textarea "x"
type input "Al"
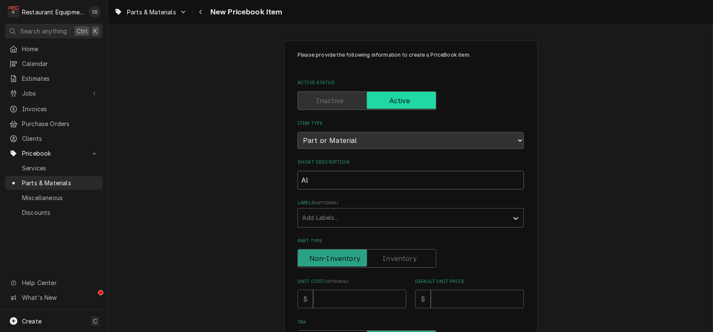
type textarea "x"
type input "Alt"
type textarea "x"
type input "Alto"
type textarea "x"
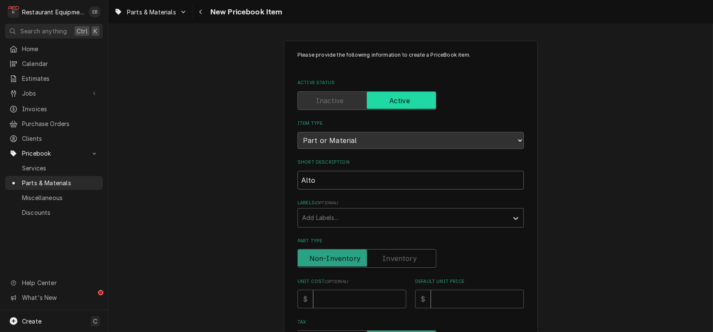
type input "Alto"
type textarea "x"
type input "Alto S"
type textarea "x"
type input "Alto Sh"
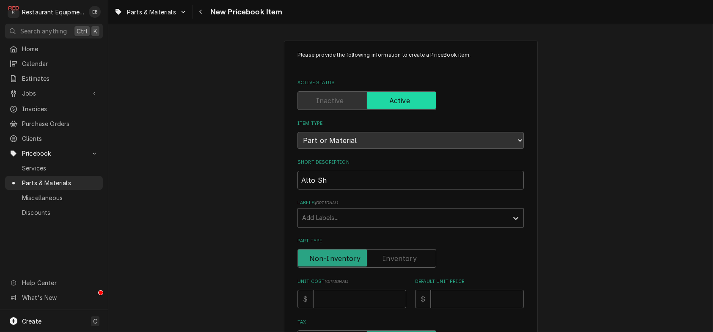
type textarea "x"
type input "Alto Sha"
type textarea "x"
type input "Alto Sham"
type textarea "x"
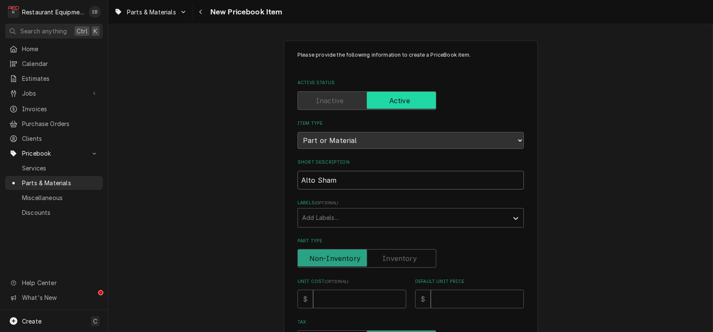
type input "Alto Shamm"
type textarea "x"
type input "Alto Shamm"
type textarea "x"
type input "Alto Shamm M"
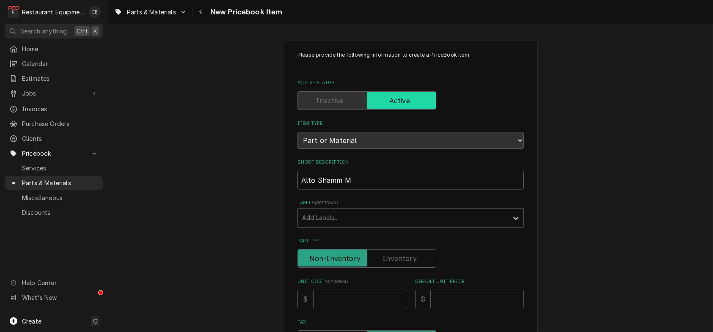
type textarea "x"
type input "Alto Shamm Ma"
type textarea "x"
type input "Alto Shamm Man"
type textarea "x"
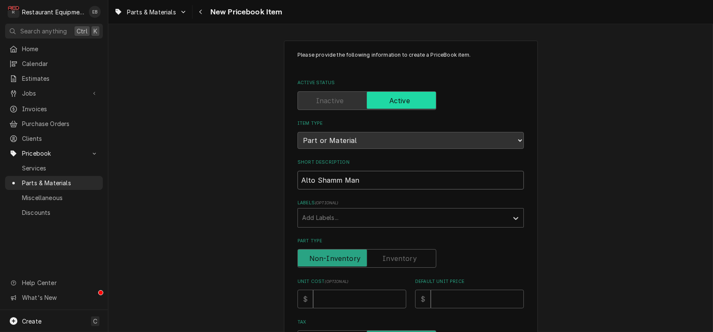
type input "Alto Shamm Mani"
type textarea "x"
type input "Alto Shamm Manif"
type textarea "x"
type input "Alto Shamm Manifo"
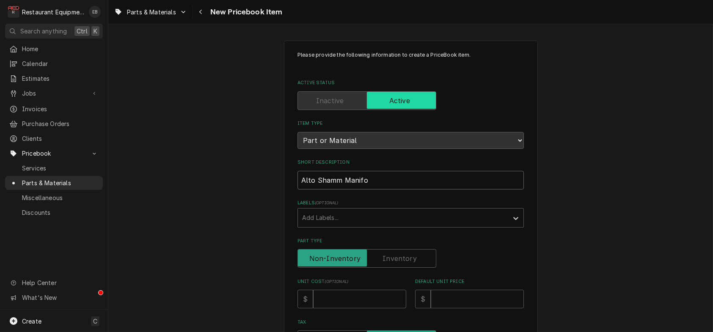
type textarea "x"
type input "Alto Shamm Manifol"
type textarea "x"
type input "Alto Shamm Manifold"
type textarea "x"
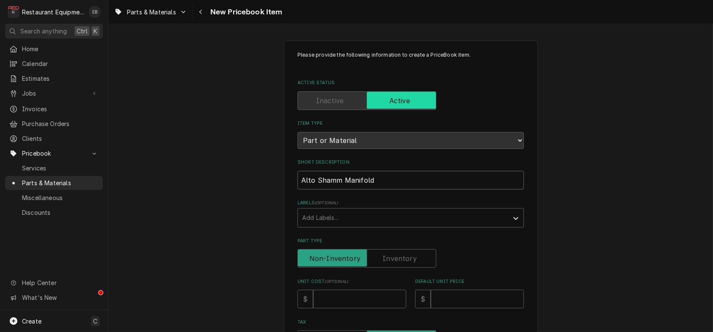
type input "Alto Shamm Manifold"
type textarea "x"
type input "Alto Shamm Manifold a"
type textarea "x"
type input "Alto Shamm Manifold an"
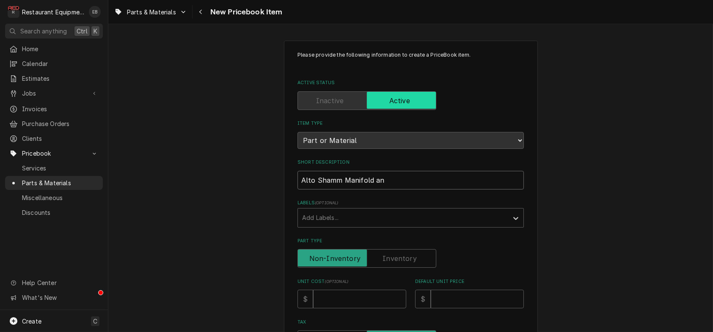
type textarea "x"
type input "Alto Shamm Manifold and"
type textarea "x"
type input "Alto Shamm Manifold and"
type textarea "x"
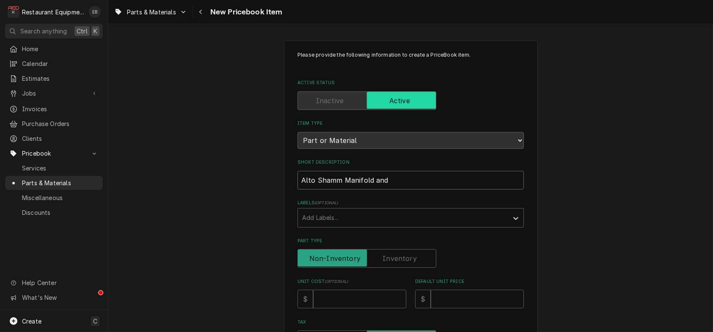
type input "Alto Shamm Manifold and A"
type textarea "x"
type input "Alto Shamm Manifold and Ad"
type textarea "x"
type input "Alto Shamm Manifold and Ada"
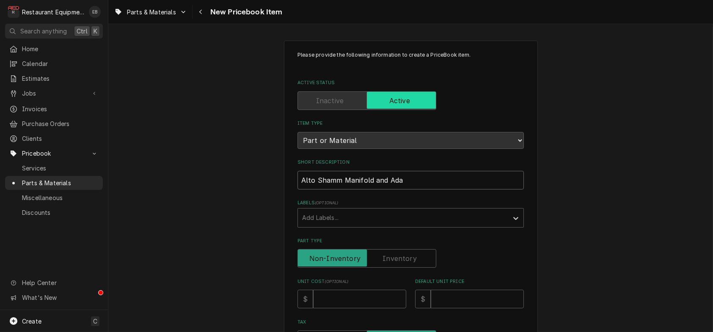
type textarea "x"
type input "Alto Shamm Manifold and Adap"
type textarea "x"
type input "Alto Shamm Manifold and Adapo"
type textarea "x"
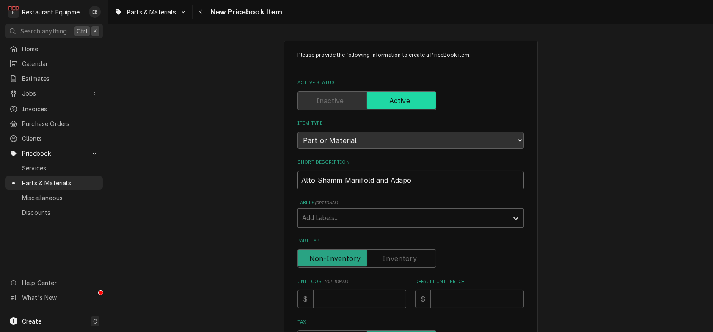
type input "Alto Shamm Manifold and Adap"
type textarea "x"
type input "Alto Shamm Manifold and Adapt"
type textarea "x"
type input "Alto Shamm Manifold and Adapto"
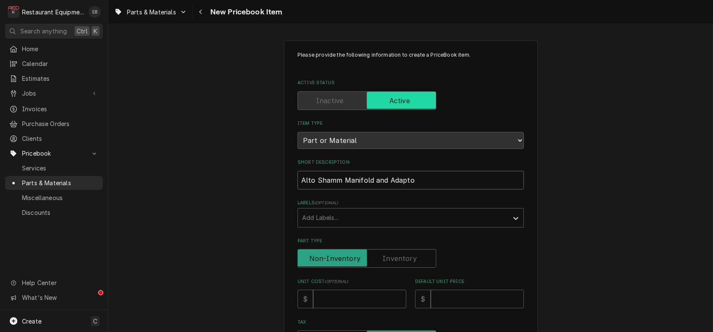
type textarea "x"
type input "Alto Shamm Manifold and Adaptor"
type textarea "x"
type input "Alto Shamm Manifold and Adaptor"
type textarea "x"
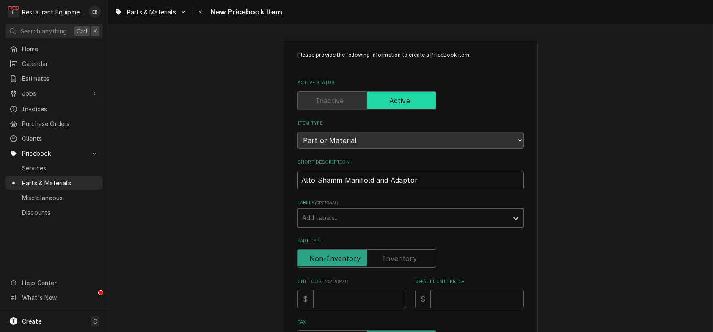
type input "Alto Shamm Manifold and Adaptor K"
type textarea "x"
type input "Alto Shamm Manifold and Adaptor Ki"
type textarea "x"
type input "Alto Shamm Manifold and Adaptor Kit"
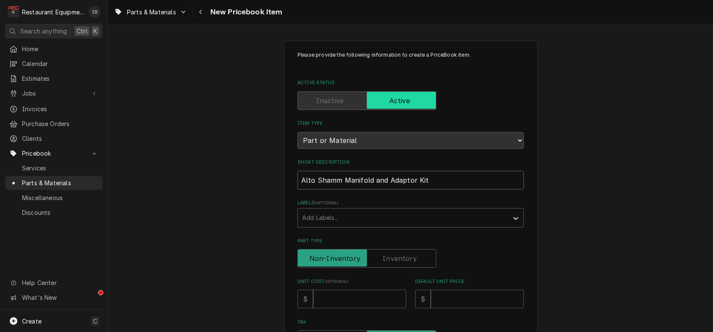
click at [414, 190] on input "Alto Shamm Manifold and Adaptor Kit" at bounding box center [410, 180] width 226 height 19
type textarea "x"
type input "Alto Shamm Manifold and Adaptor rKit"
type textarea "x"
type input "Alto Shamm Manifold and Adaptor reKit"
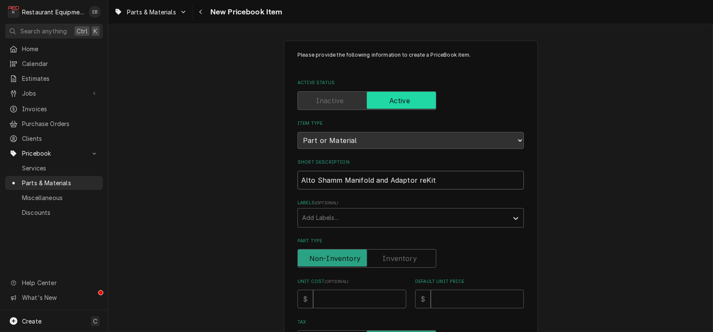
type textarea "x"
type input "Alto Shamm Manifold and Adaptor retKit"
type textarea "x"
type input "Alto Shamm Manifold and Adaptor retrKit"
type textarea "x"
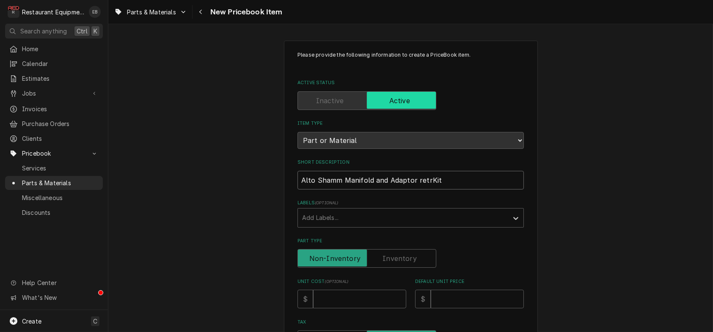
type input "Alto Shamm Manifold and Adaptor retroKit"
type textarea "x"
type input "Alto Shamm Manifold and Adaptor retrofKit"
type textarea "x"
type input "Alto Shamm Manifold and Adaptor retrofiKit"
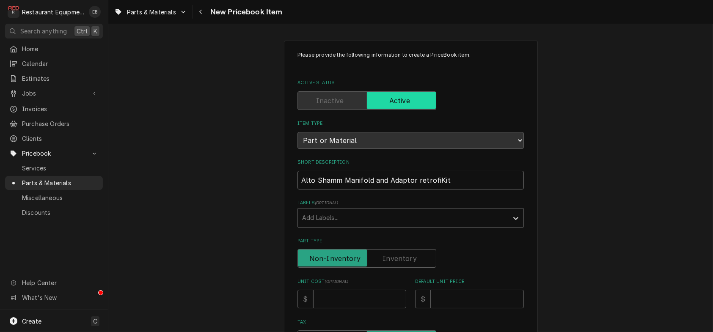
type textarea "x"
type input "Alto Shamm Manifold and Adaptor retrofitKit"
type textarea "x"
type input "Alto Shamm Manifold and Adaptor retrofit Kit"
click at [410, 226] on div "Labels" at bounding box center [403, 217] width 202 height 15
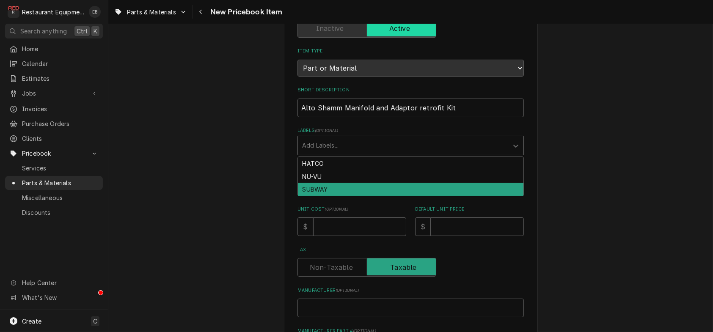
scroll to position [85, 0]
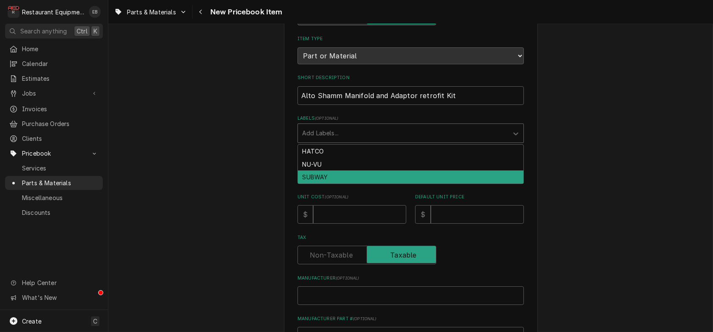
click at [634, 193] on div "Please provide the following information to create a PriceBook item. Active Sta…" at bounding box center [410, 253] width 605 height 611
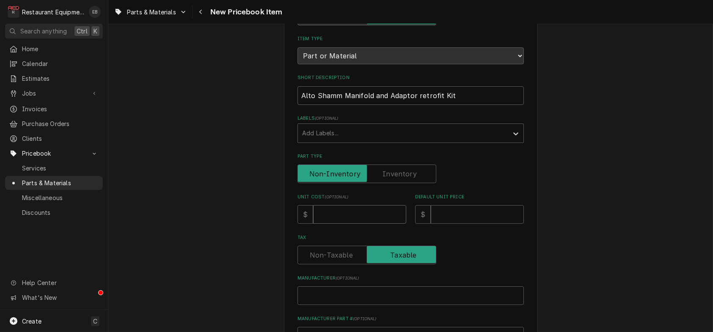
click at [380, 224] on input "Unit Cost ( optional )" at bounding box center [359, 214] width 93 height 19
type textarea "x"
type input "1"
type textarea "x"
type input "10"
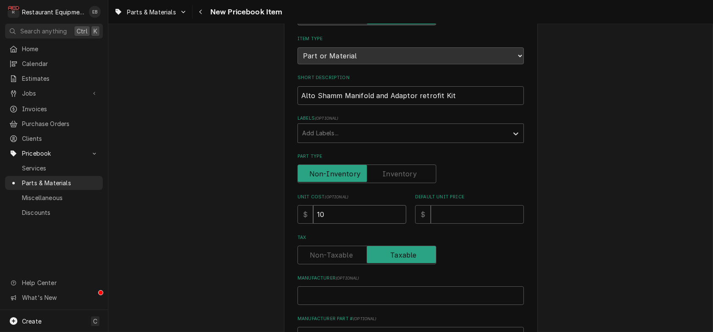
type textarea "x"
type input "100"
type textarea "x"
type input "1001"
type textarea "x"
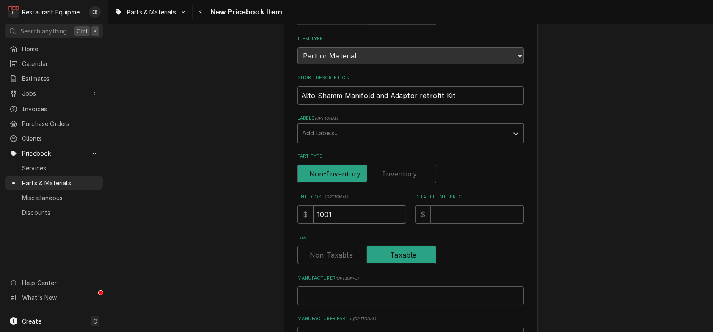
type input "1001.7"
type textarea "x"
type input "1001.71"
click at [464, 224] on input "Default Unit Price" at bounding box center [477, 214] width 93 height 19
type textarea "x"
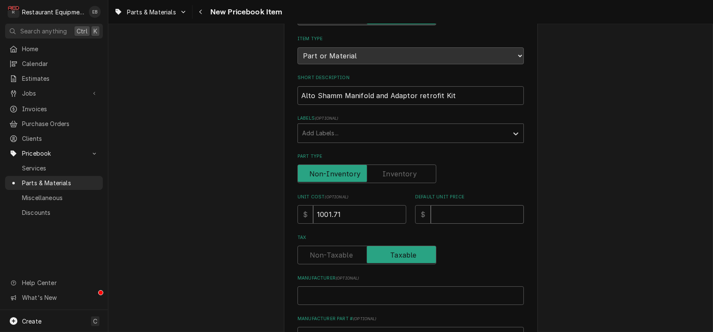
type input "1"
type textarea "x"
type input "15"
type textarea "x"
type input "15.3"
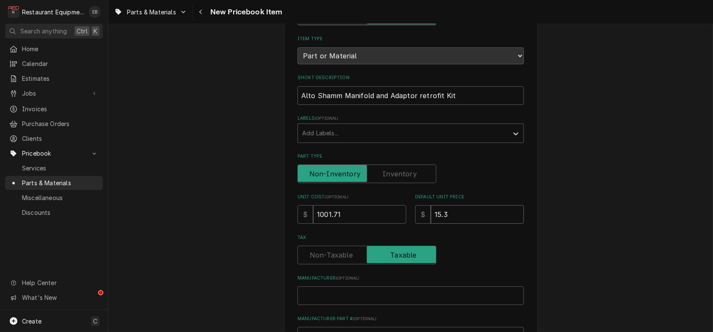
type textarea "x"
type input "15.31"
type textarea "x"
type input "15.3"
type textarea "x"
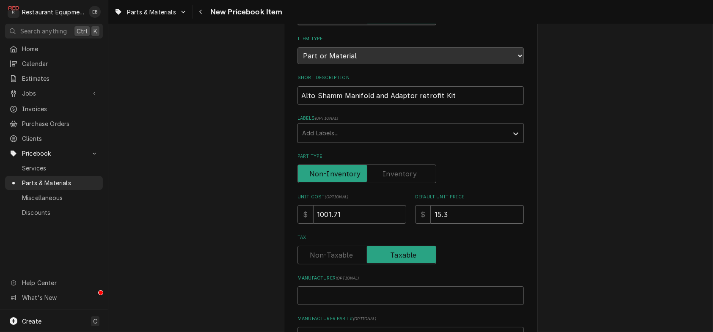
type input "15"
type textarea "x"
type input "153"
type textarea "x"
type input "1531"
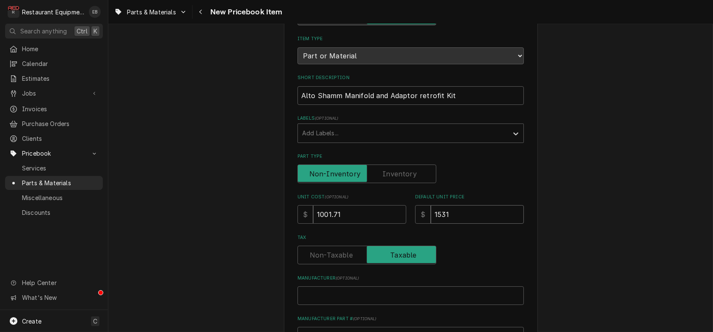
type textarea "x"
type input "1531.6"
type textarea "x"
type input "1531.67"
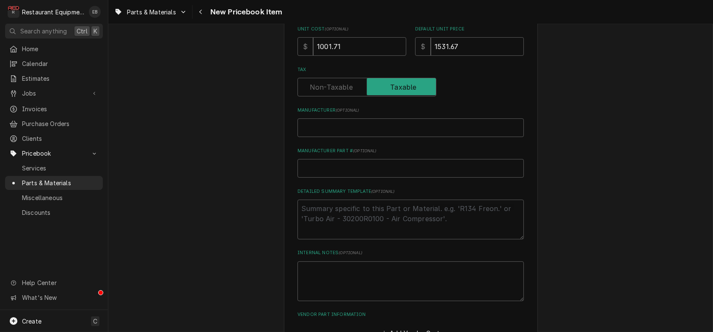
scroll to position [254, 0]
click at [399, 136] on input "Manufacturer ( optional )" at bounding box center [410, 126] width 226 height 19
type textarea "x"
type input "A"
type textarea "x"
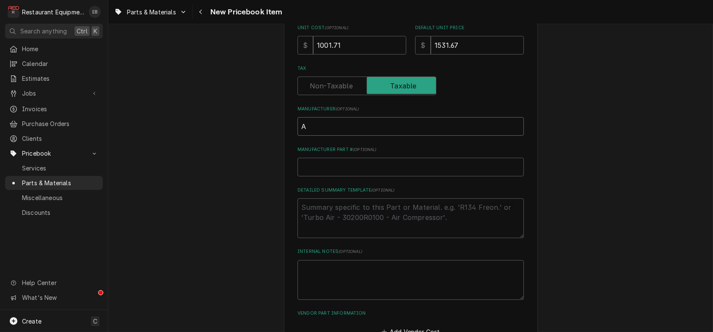
type input "Al"
type textarea "x"
type input "Alt"
type textarea "x"
type input "Alto"
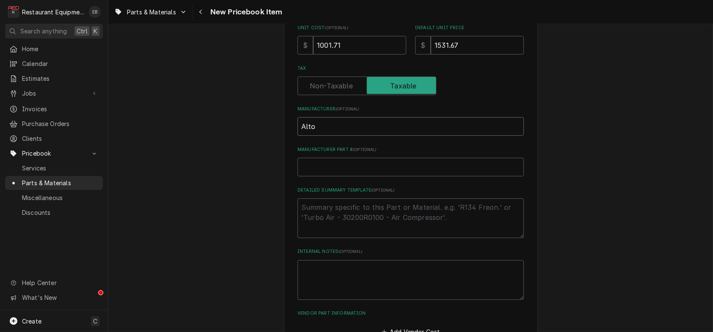
type textarea "x"
type input "Altop"
type textarea "x"
type input "Alto"
type textarea "x"
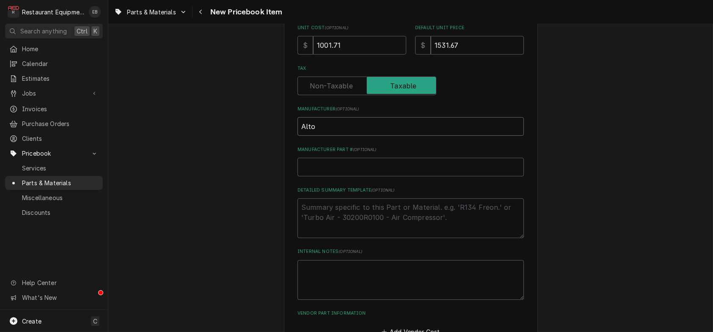
type input "AltoS"
type textarea "x"
type input "AltoSh"
type textarea "x"
type input "AltoSha"
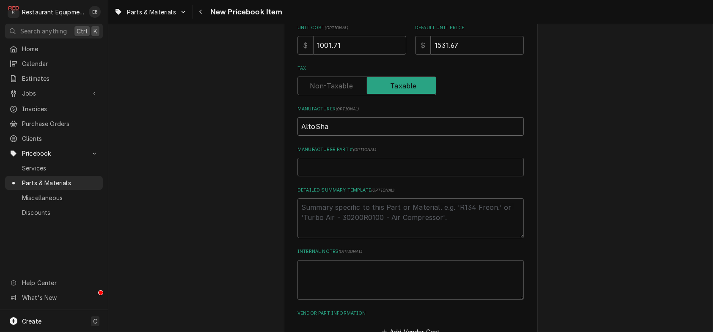
type textarea "x"
type input "AltoSham"
type textarea "x"
type input "AltoShamm"
type textarea "x"
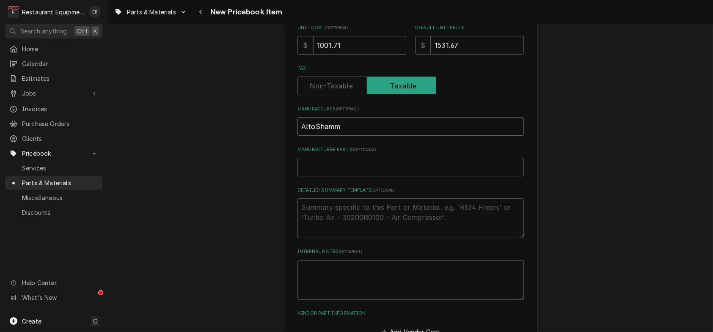
type input "AltoShamm,"
type textarea "x"
type input "AltoShamm"
type textarea "x"
type input "AltoSham"
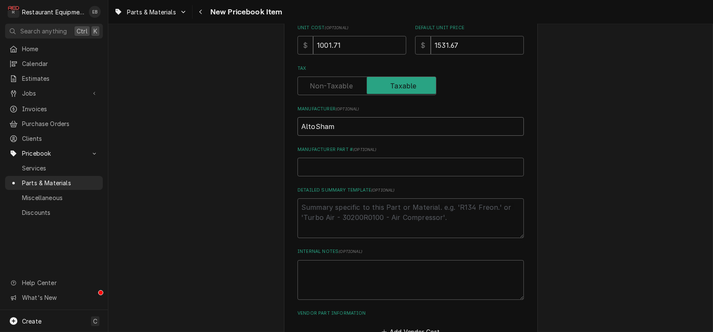
type textarea "x"
type input "AltoSha"
type textarea "x"
type input "AltoShaa"
type textarea "x"
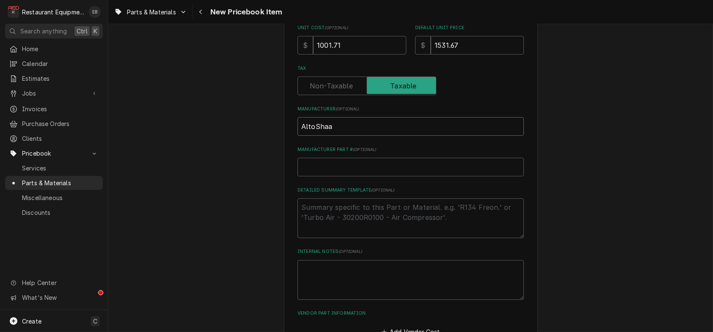
type input "AltoShaam"
type textarea "x"
type input "AltoShaam"
click at [311, 136] on input "AltoShaam" at bounding box center [410, 126] width 226 height 19
type textarea "x"
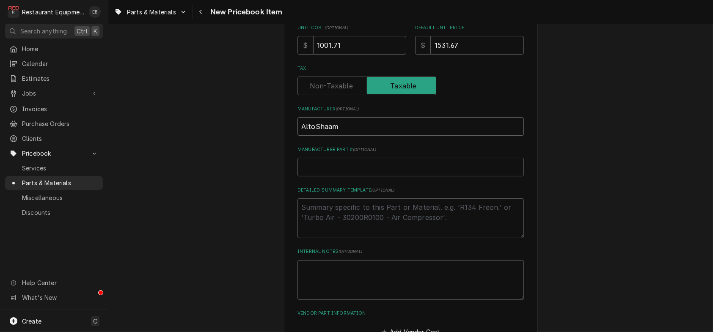
type input "AltoS haam"
type textarea "x"
type input "AltoShaam"
click at [311, 136] on input "AltoShaam" at bounding box center [410, 126] width 226 height 19
click at [309, 136] on input "AltoShaam" at bounding box center [410, 126] width 226 height 19
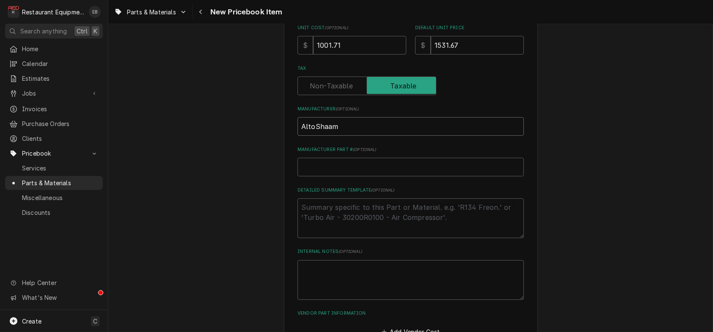
type textarea "x"
type input "Alto Shaam"
click at [350, 176] on input "Manufacturer Part # ( optional )" at bounding box center [410, 167] width 226 height 19
paste input "5035282"
type textarea "x"
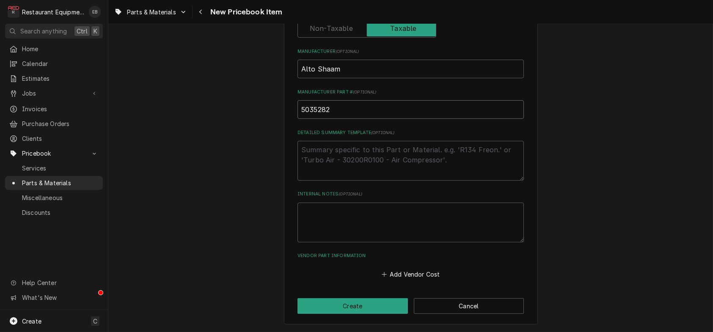
scroll to position [377, 0]
type input "5035282"
click at [400, 271] on button "Add Vendor Cost" at bounding box center [410, 275] width 61 height 12
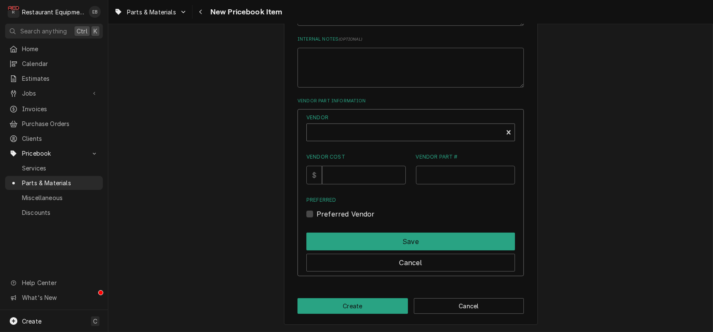
scroll to position [490, 0]
drag, startPoint x: 381, startPoint y: 163, endPoint x: 379, endPoint y: 171, distance: 8.3
click at [381, 141] on div "Vendor" at bounding box center [405, 132] width 196 height 17
type textarea "x"
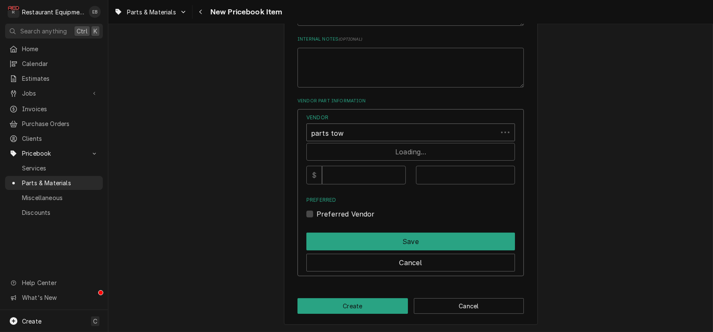
type input "parts town"
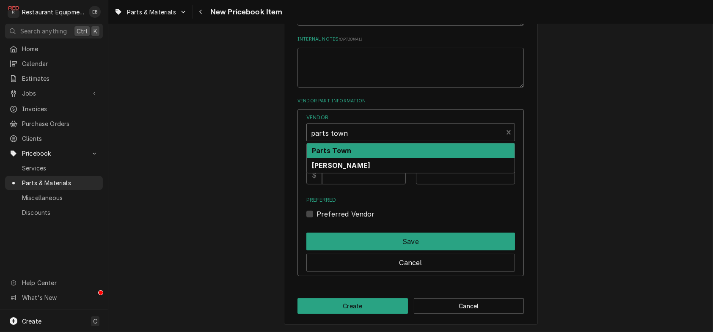
click at [390, 158] on div "Parts Town" at bounding box center [411, 150] width 208 height 15
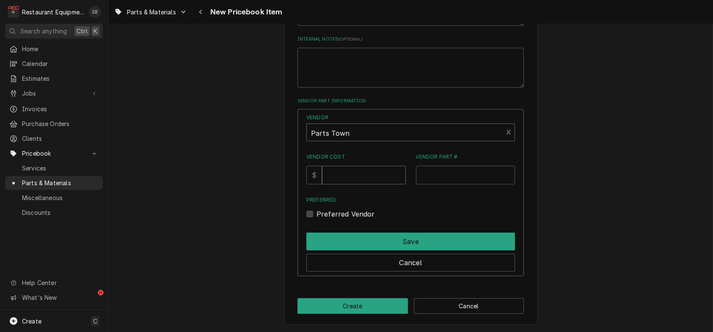
click at [377, 184] on input "Vendor Cost" at bounding box center [363, 175] width 83 height 19
type input "1001.71"
click at [468, 184] on input "Vendor Part #" at bounding box center [465, 175] width 99 height 19
paste input "5035282"
click at [435, 184] on input "ALT 5035282" at bounding box center [465, 175] width 99 height 19
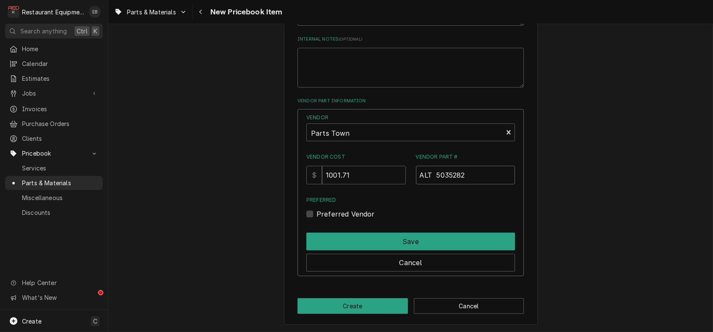
drag, startPoint x: 437, startPoint y: 220, endPoint x: 469, endPoint y: 222, distance: 31.8
click at [438, 184] on input "ALT 5035282" at bounding box center [465, 175] width 99 height 19
type input "ALT5035282"
click at [318, 219] on label "Preferred Vendor" at bounding box center [346, 214] width 58 height 10
click at [318, 228] on input "Preferred" at bounding box center [421, 218] width 209 height 19
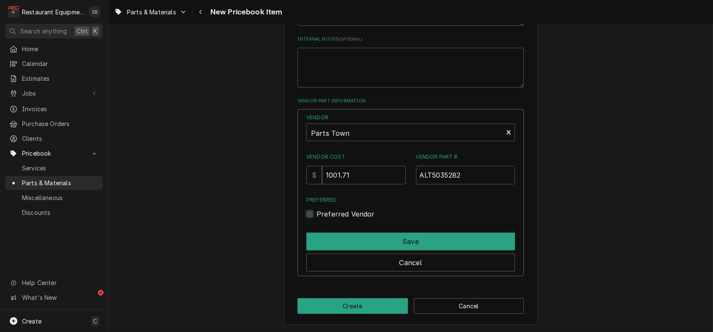
checkbox input "true"
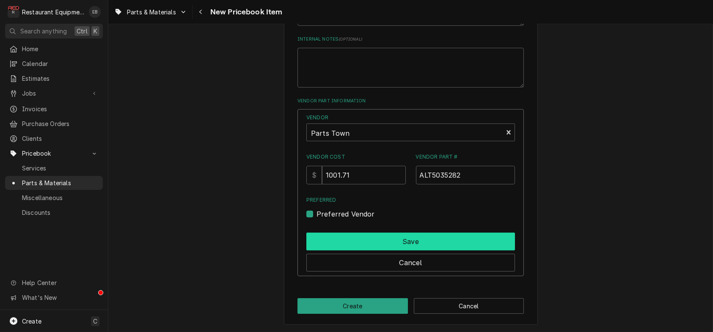
click at [323, 251] on button "Save" at bounding box center [410, 242] width 209 height 18
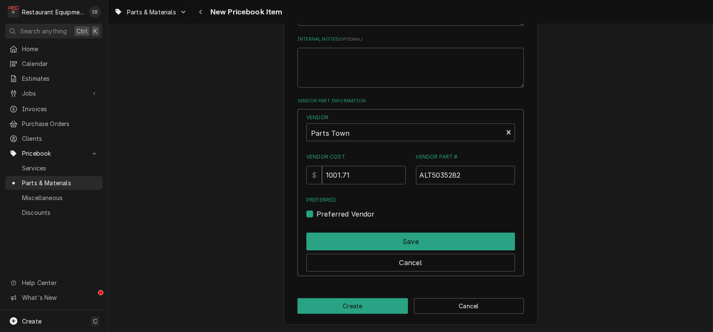
scroll to position [473, 0]
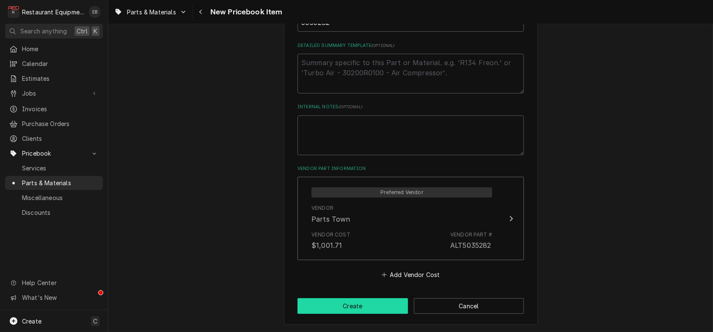
click at [367, 309] on button "Create" at bounding box center [352, 306] width 110 height 16
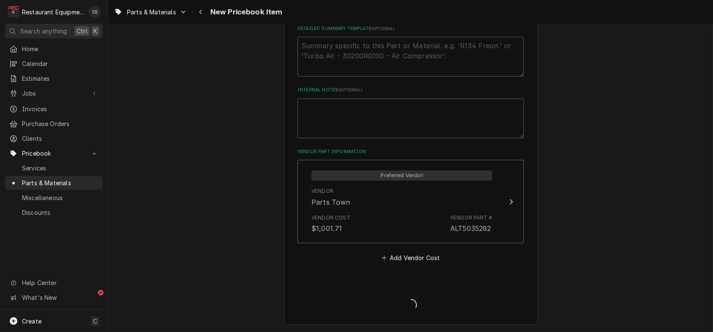
type textarea "x"
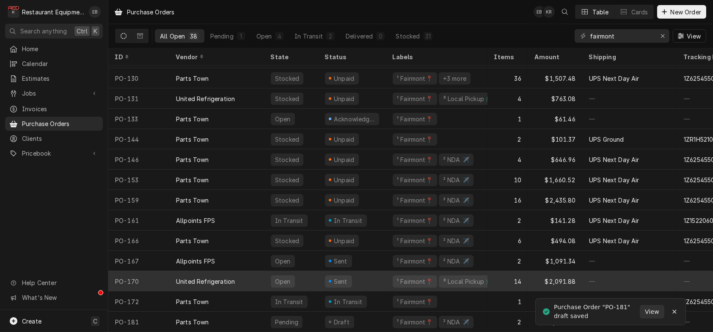
scroll to position [513, 0]
